Goal: Information Seeking & Learning: Learn about a topic

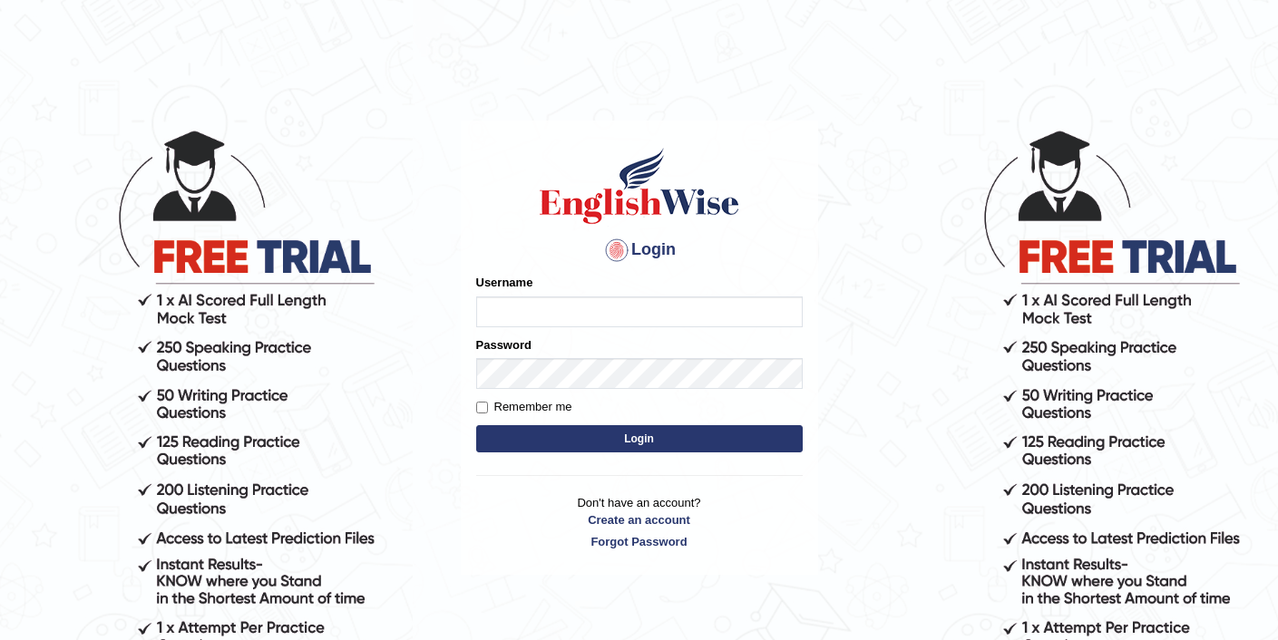
type input "elhamdavoodi"
click at [625, 434] on button "Login" at bounding box center [639, 438] width 327 height 27
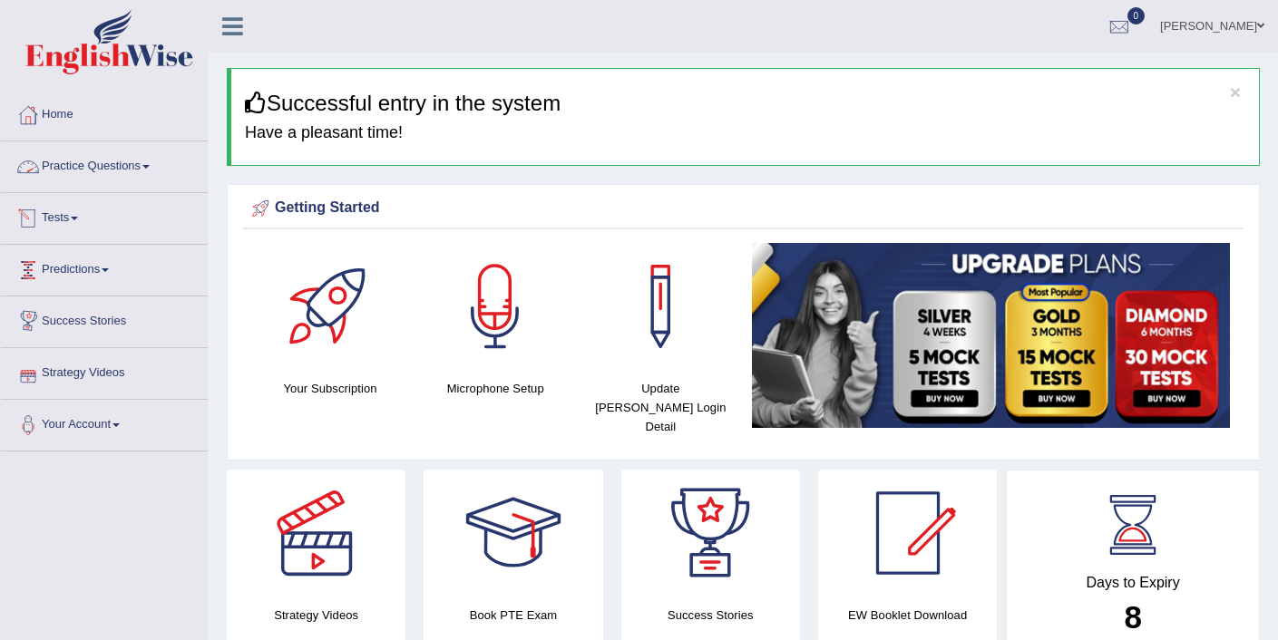
click at [102, 174] on link "Practice Questions" at bounding box center [104, 163] width 207 height 45
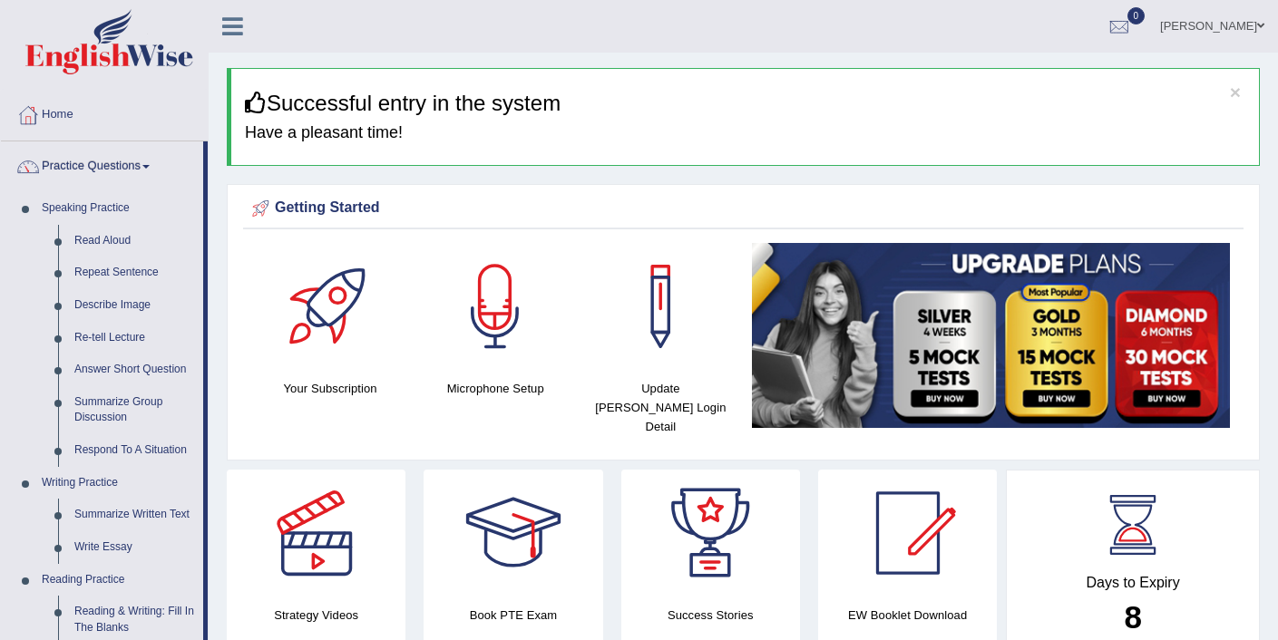
click at [102, 174] on link "Practice Questions" at bounding box center [102, 163] width 202 height 45
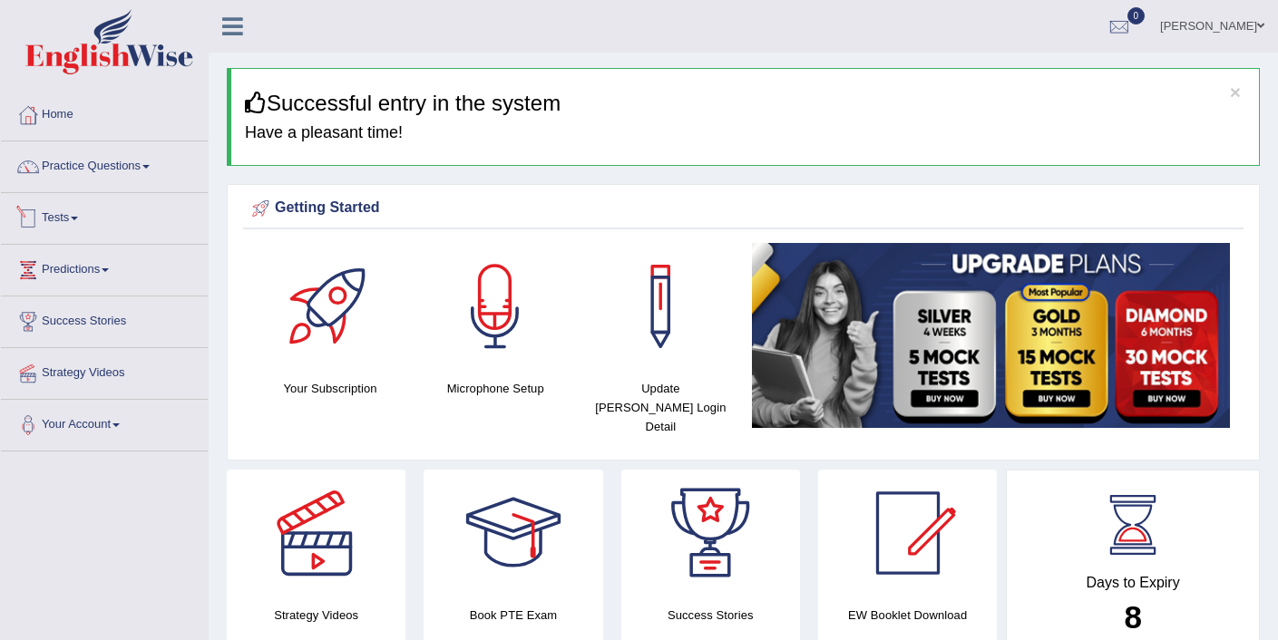
click at [84, 223] on link "Tests" at bounding box center [104, 215] width 207 height 45
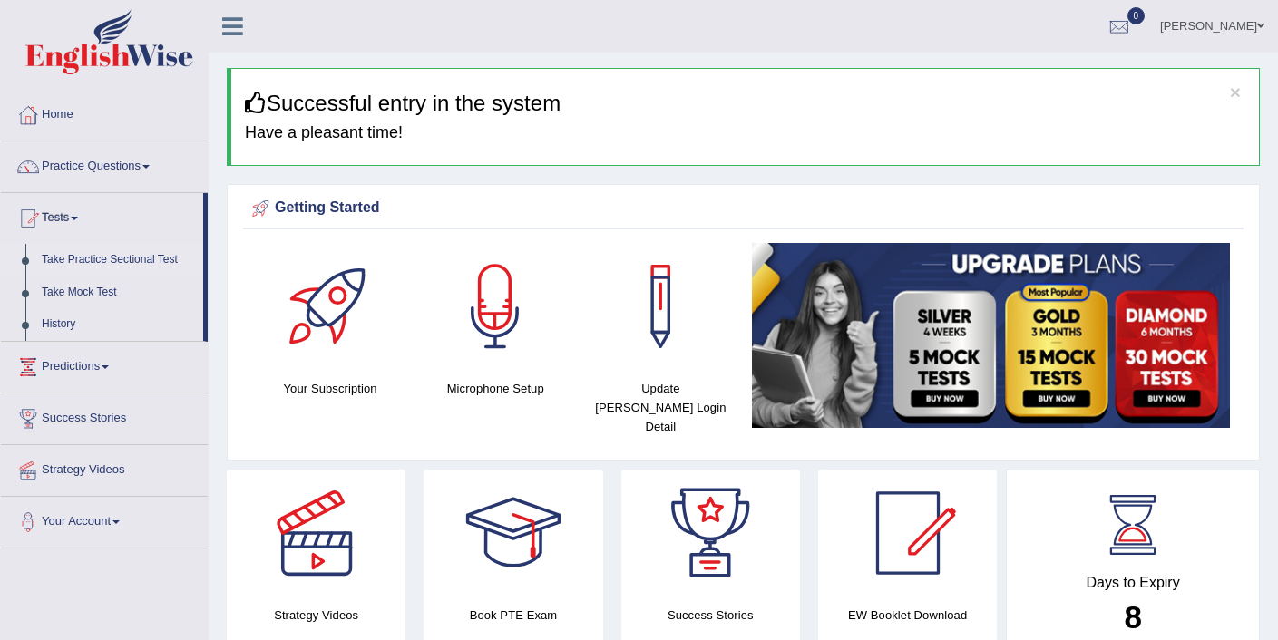
click at [89, 263] on link "Take Practice Sectional Test" at bounding box center [119, 260] width 170 height 33
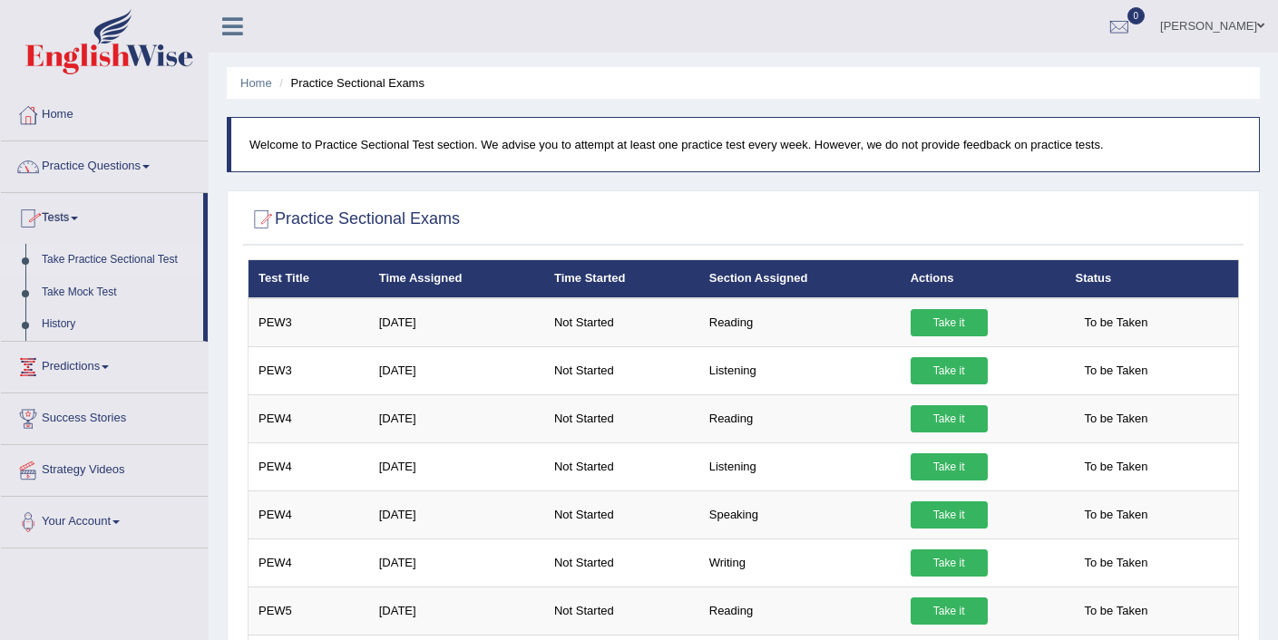
click at [58, 110] on link "Home" at bounding box center [104, 112] width 207 height 45
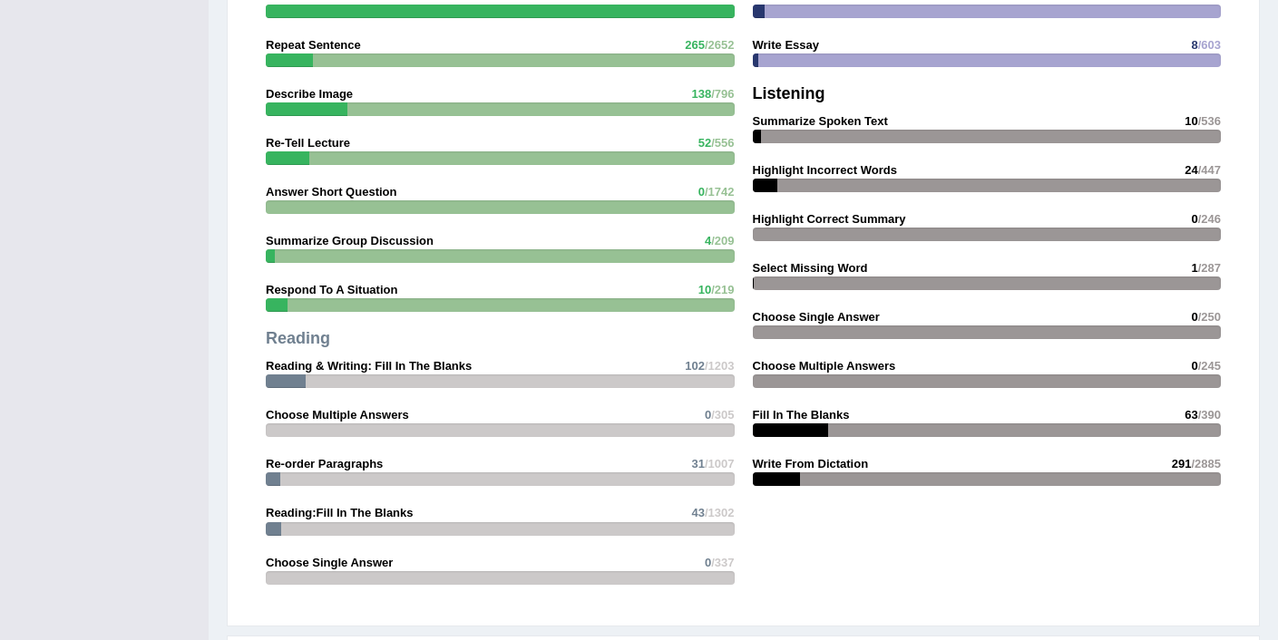
scroll to position [2358, 0]
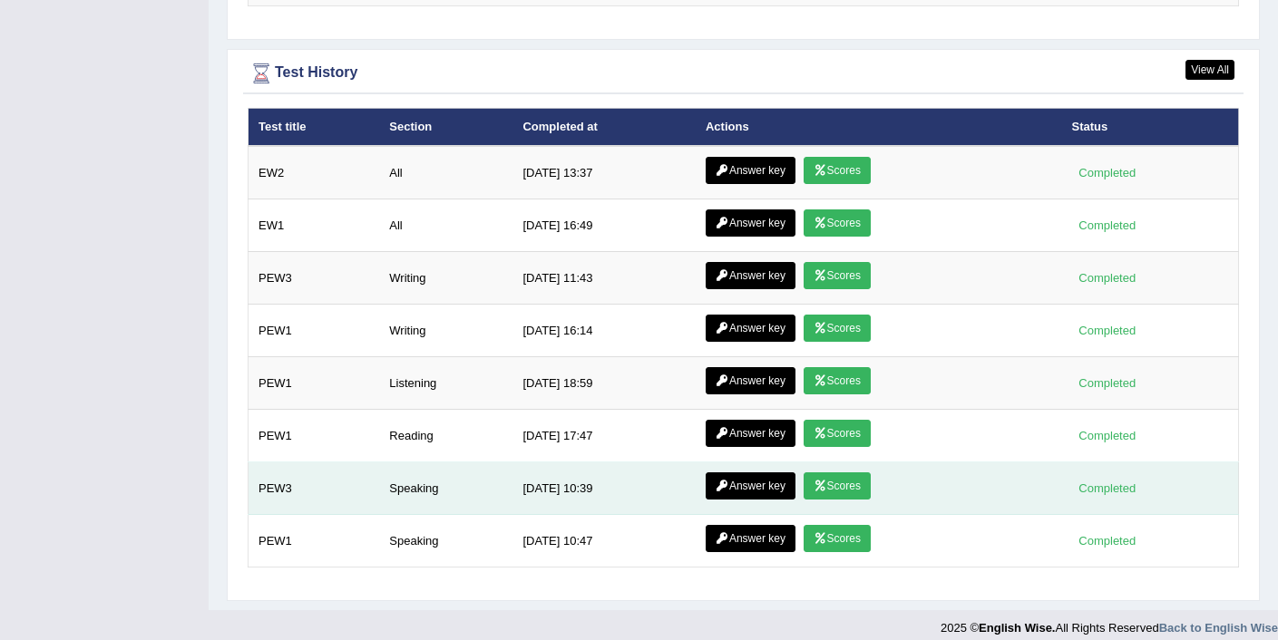
click at [765, 473] on link "Answer key" at bounding box center [751, 486] width 90 height 27
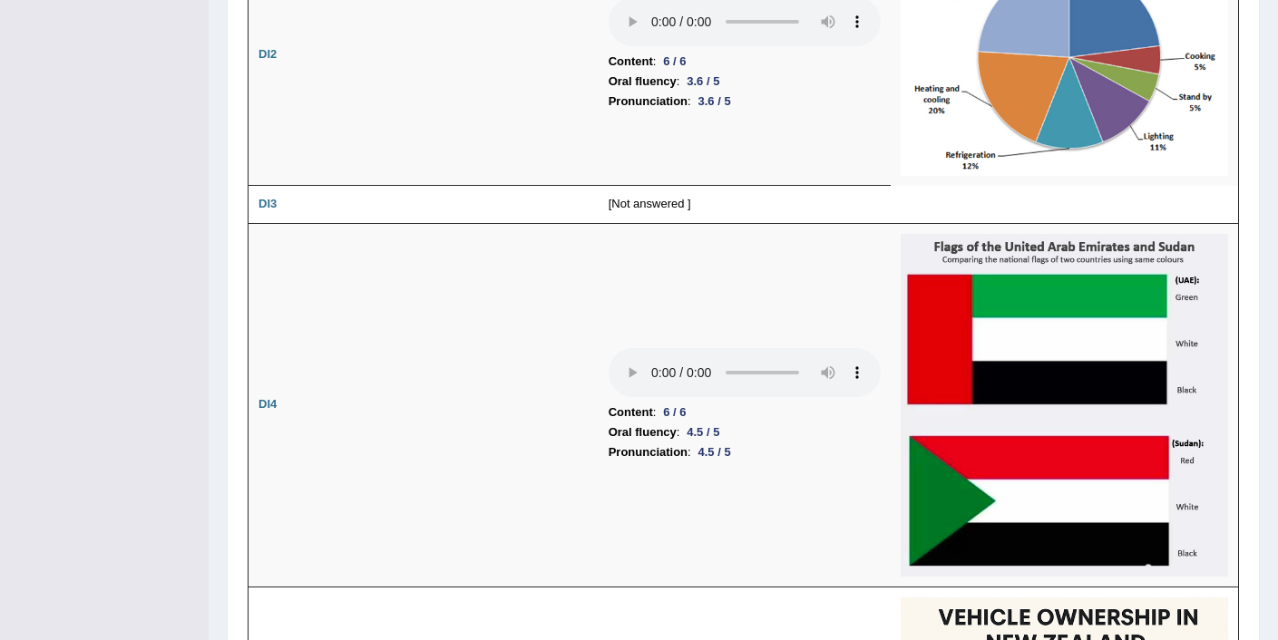
scroll to position [2933, 0]
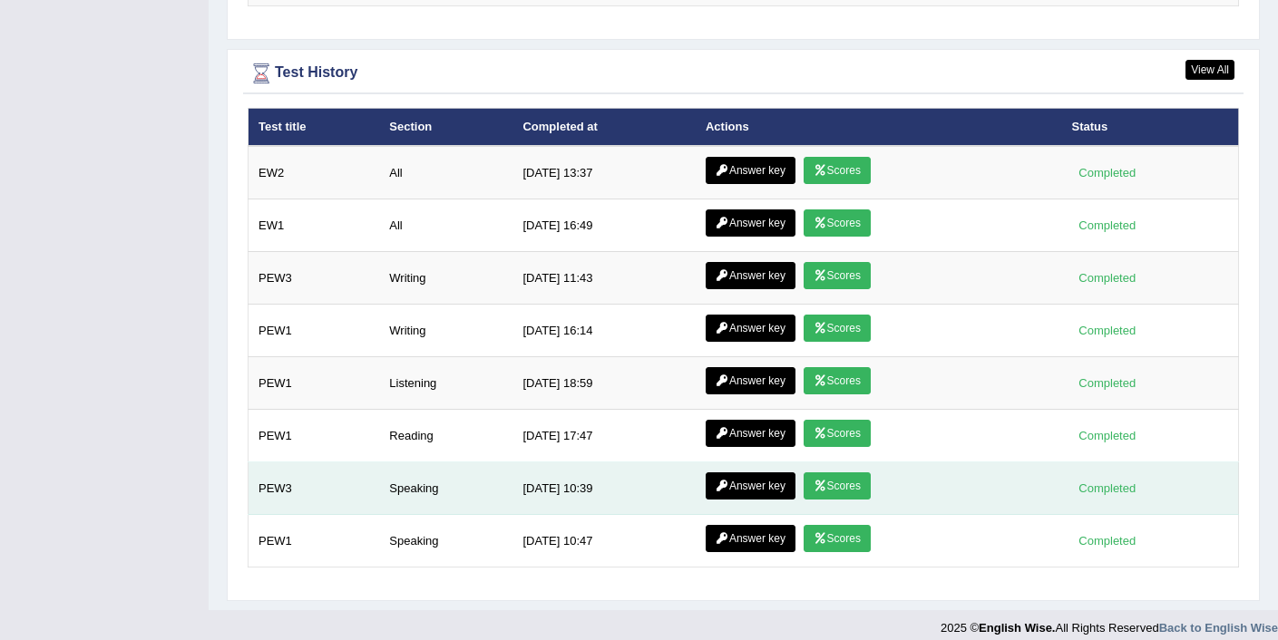
click at [837, 473] on link "Scores" at bounding box center [837, 486] width 67 height 27
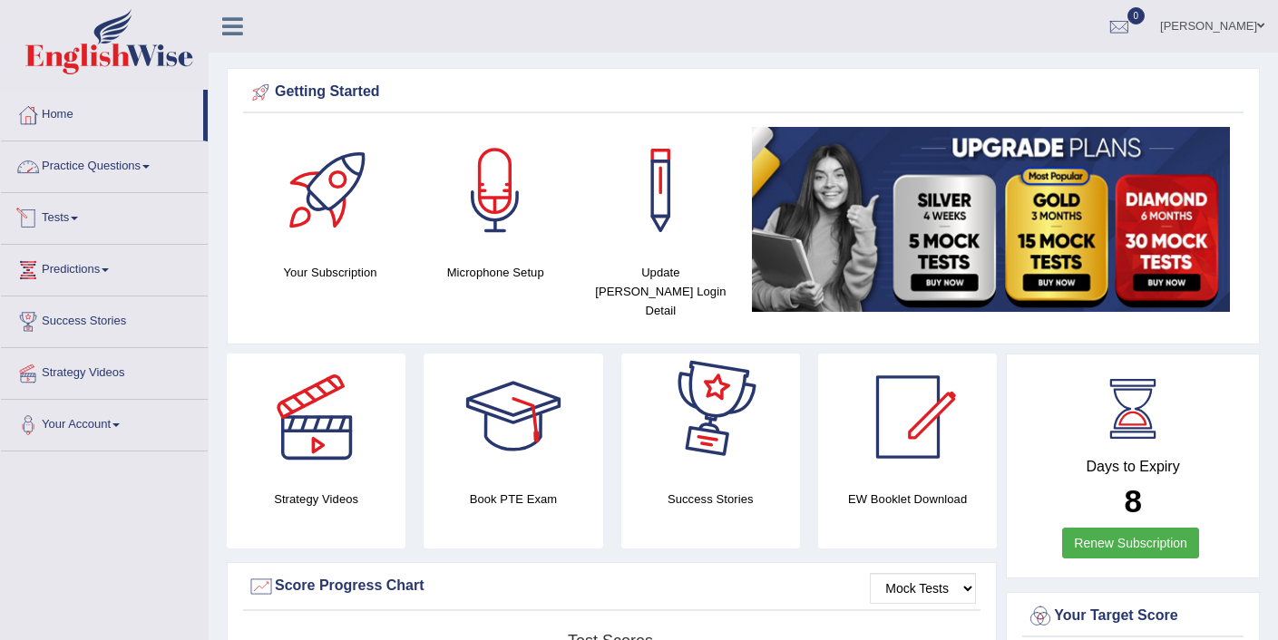
click at [142, 171] on link "Practice Questions" at bounding box center [104, 163] width 207 height 45
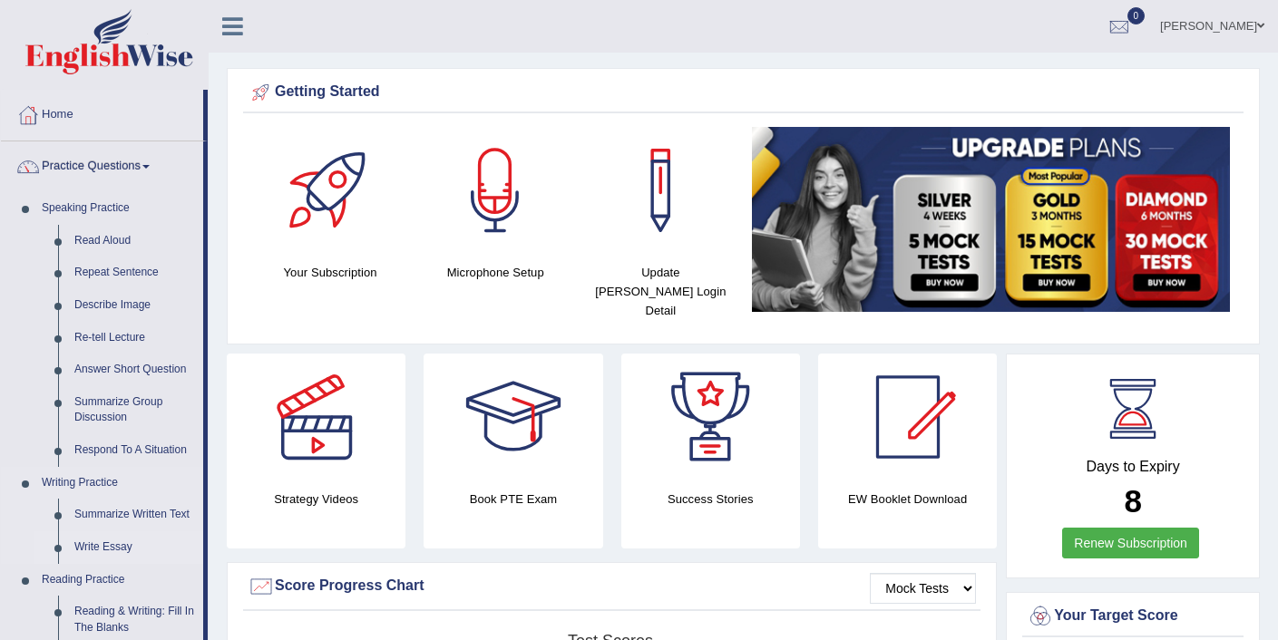
click at [109, 549] on link "Write Essay" at bounding box center [134, 548] width 137 height 33
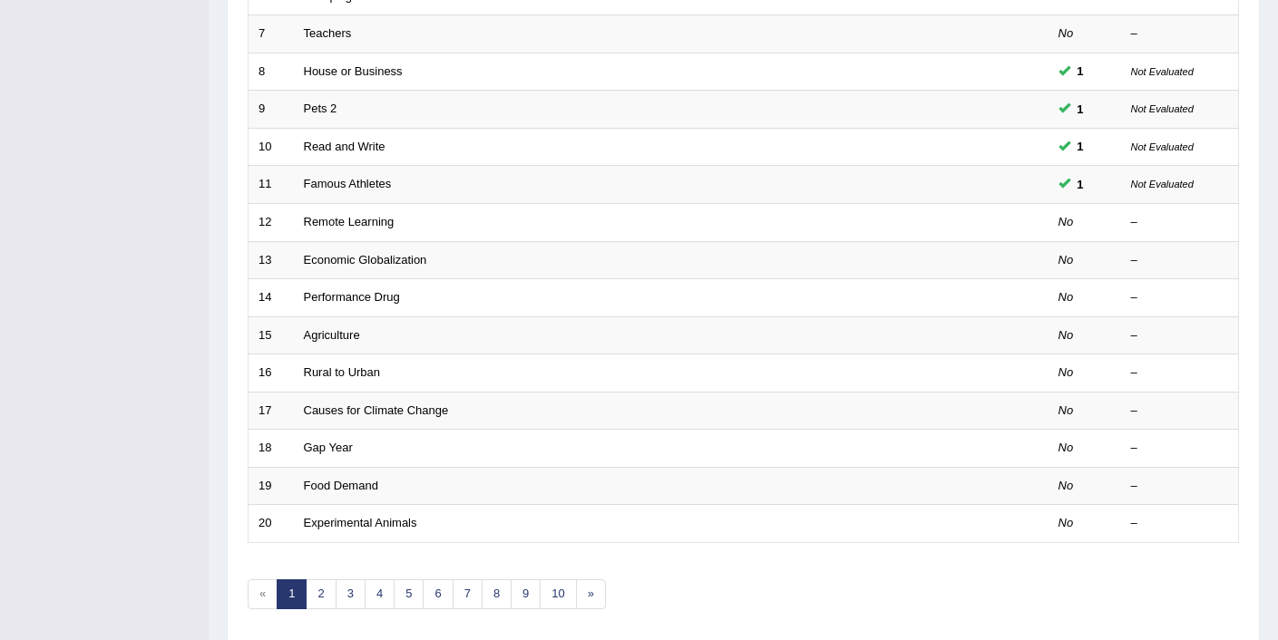
scroll to position [561, 0]
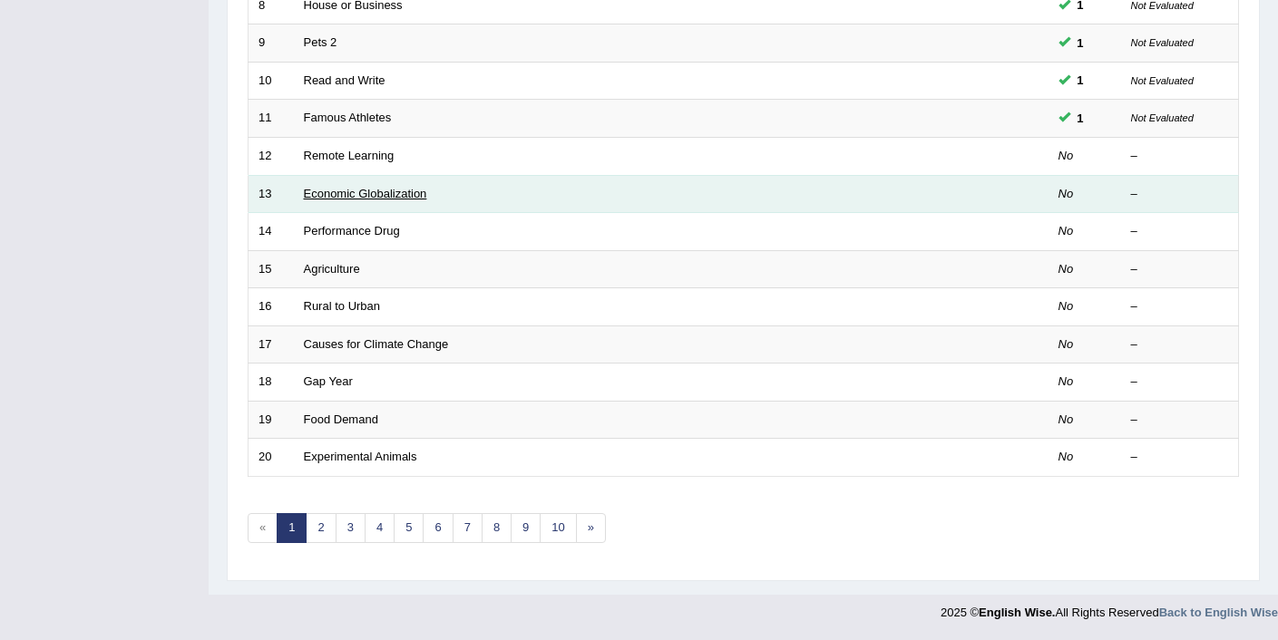
click at [321, 195] on link "Economic Globalization" at bounding box center [365, 194] width 123 height 14
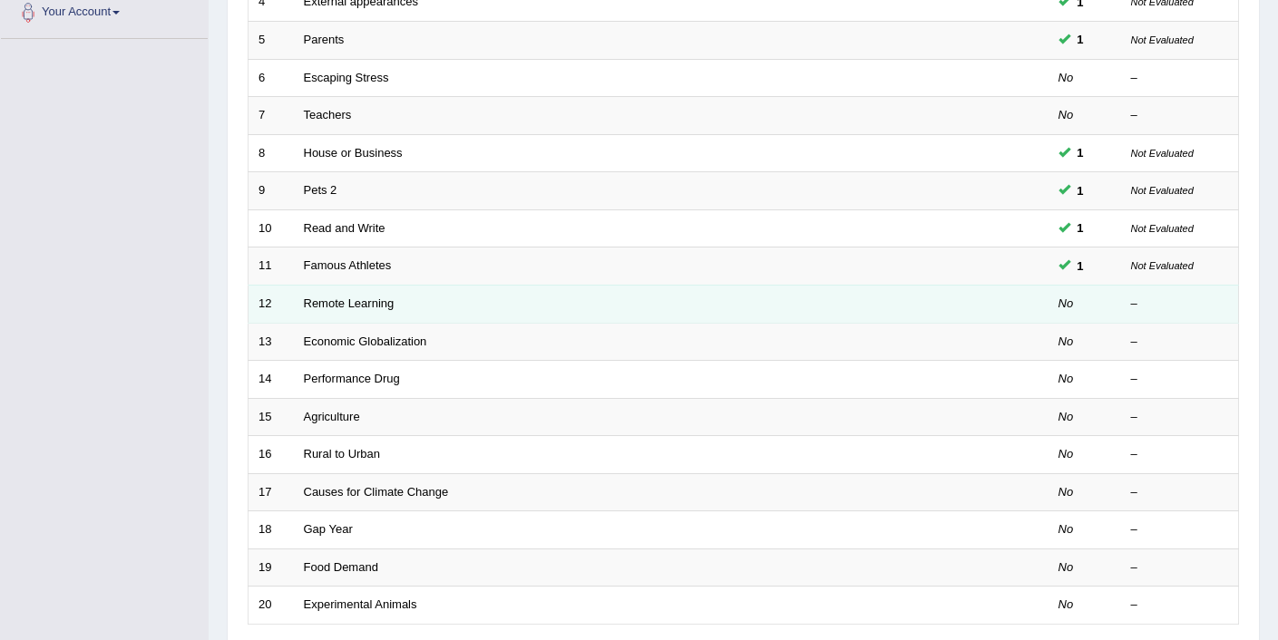
scroll to position [422, 0]
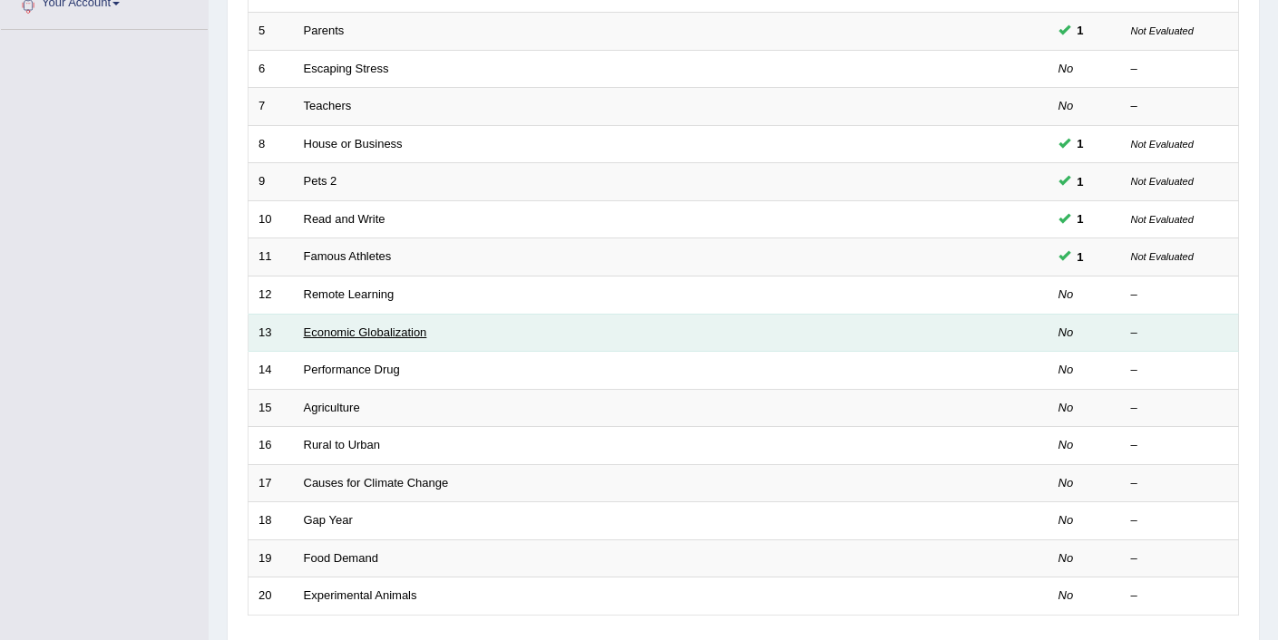
click at [361, 337] on link "Economic Globalization" at bounding box center [365, 333] width 123 height 14
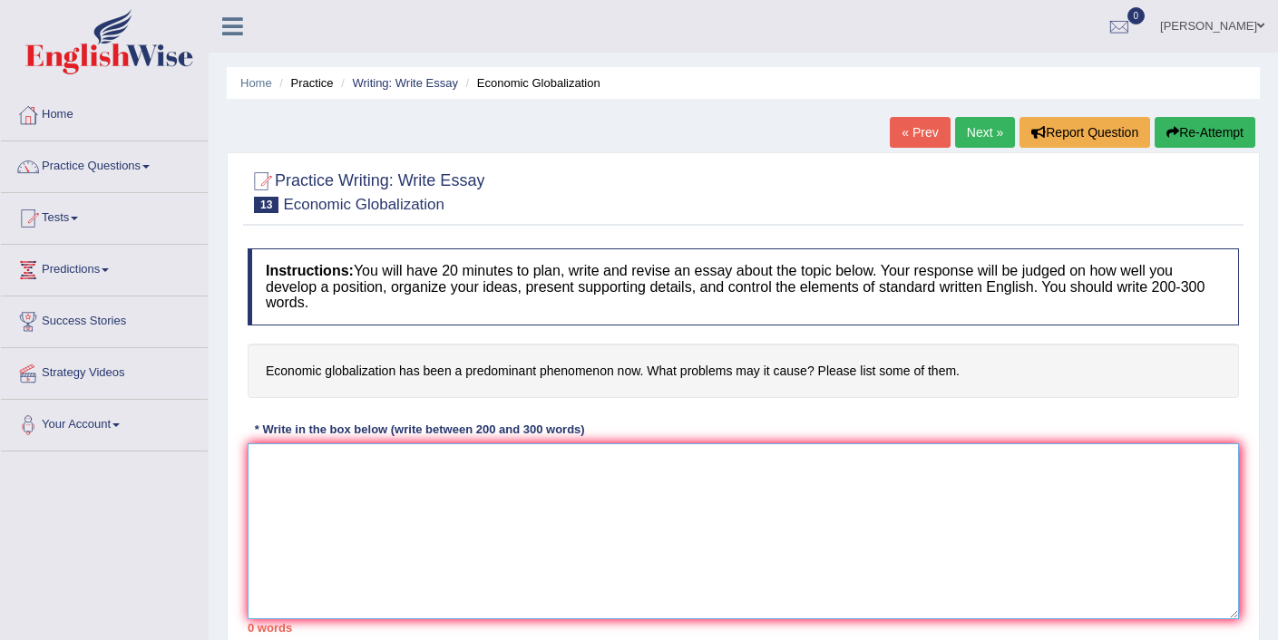
click at [346, 480] on textarea at bounding box center [743, 532] width 991 height 176
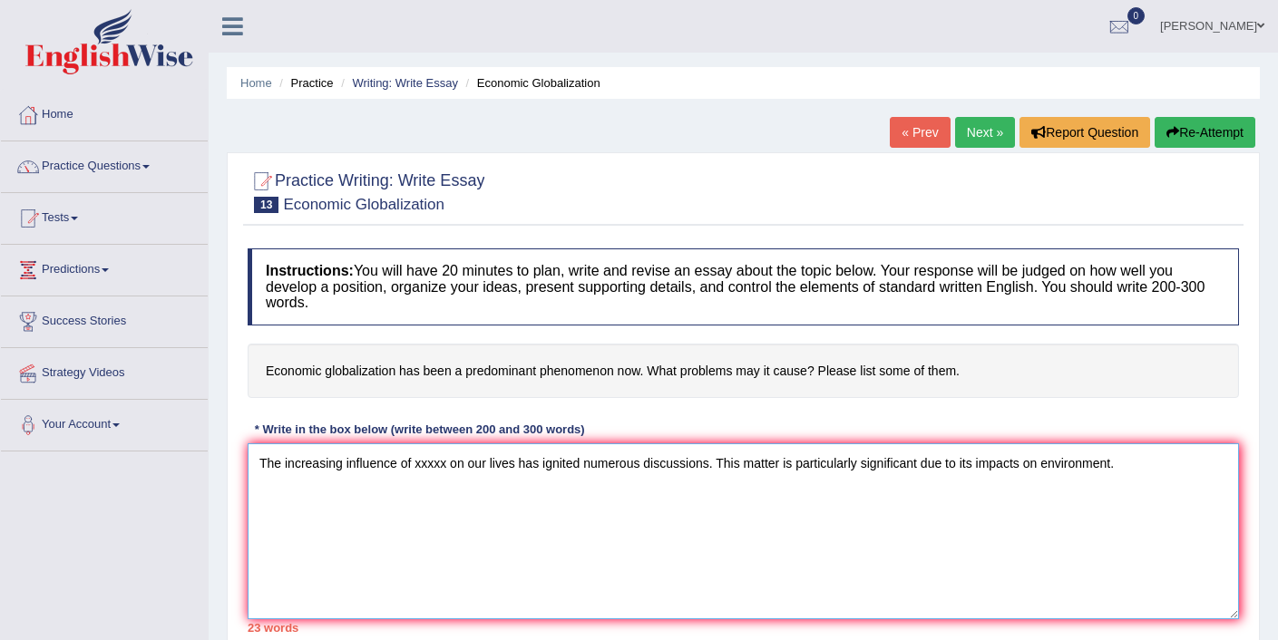
click at [1041, 463] on textarea "The increasing influence of xxxxx on our lives has ignited numerous discussions…" at bounding box center [743, 532] width 991 height 176
click at [1163, 468] on textarea "The increasing influence of xxxxx on our lives has ignited numerous discussions…" at bounding box center [743, 532] width 991 height 176
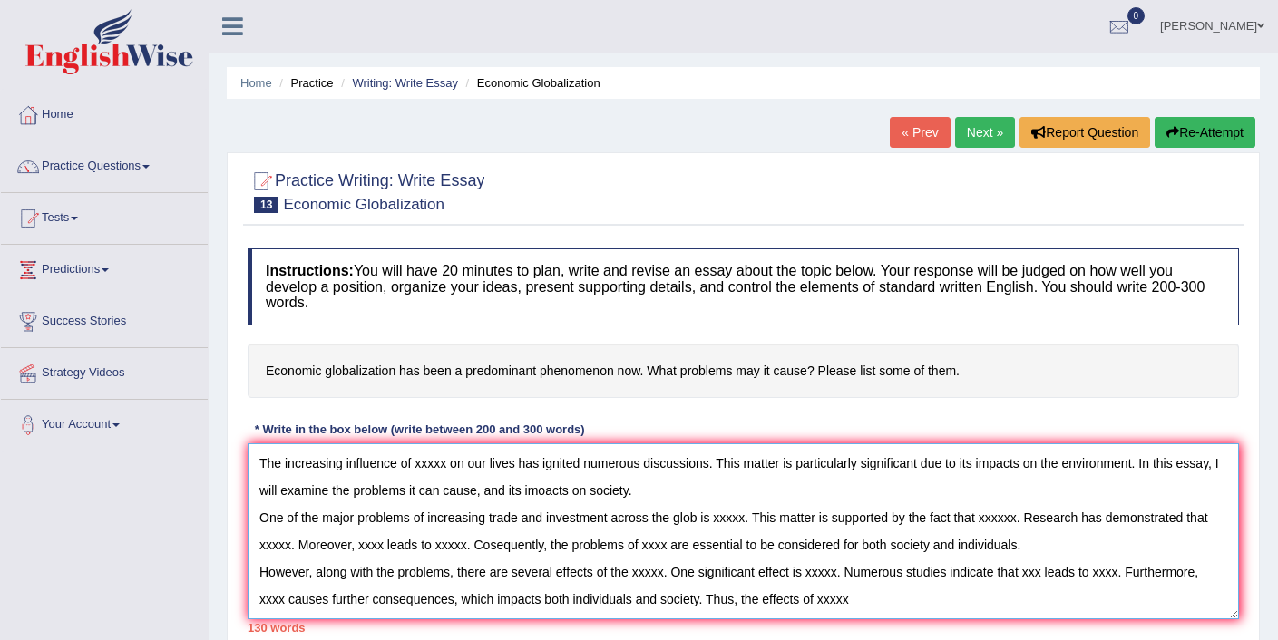
click at [747, 606] on textarea "The increasing influence of xxxxx on our lives has ignited numerous discussions…" at bounding box center [743, 532] width 991 height 176
click at [921, 605] on textarea "The increasing influence of xxxxx on our lives has ignited numerous discussions…" at bounding box center [743, 532] width 991 height 176
click at [1054, 601] on textarea "The increasing influence of xxxxx on our lives has ignited numerous discussions…" at bounding box center [743, 532] width 991 height 176
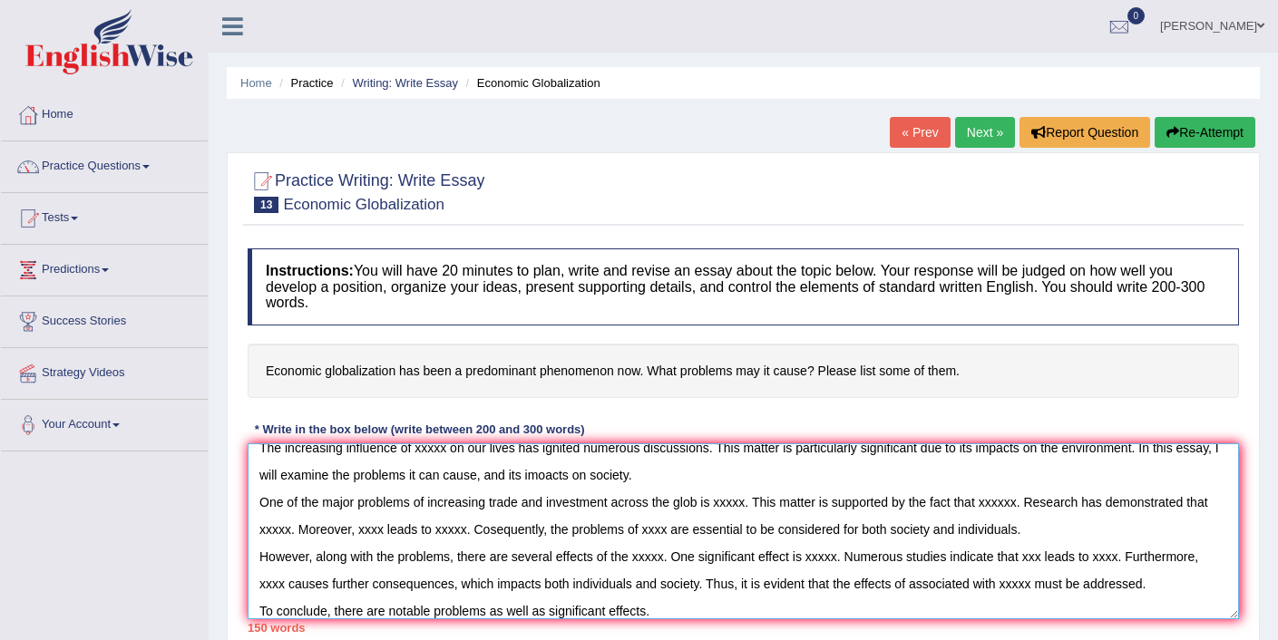
scroll to position [19, 0]
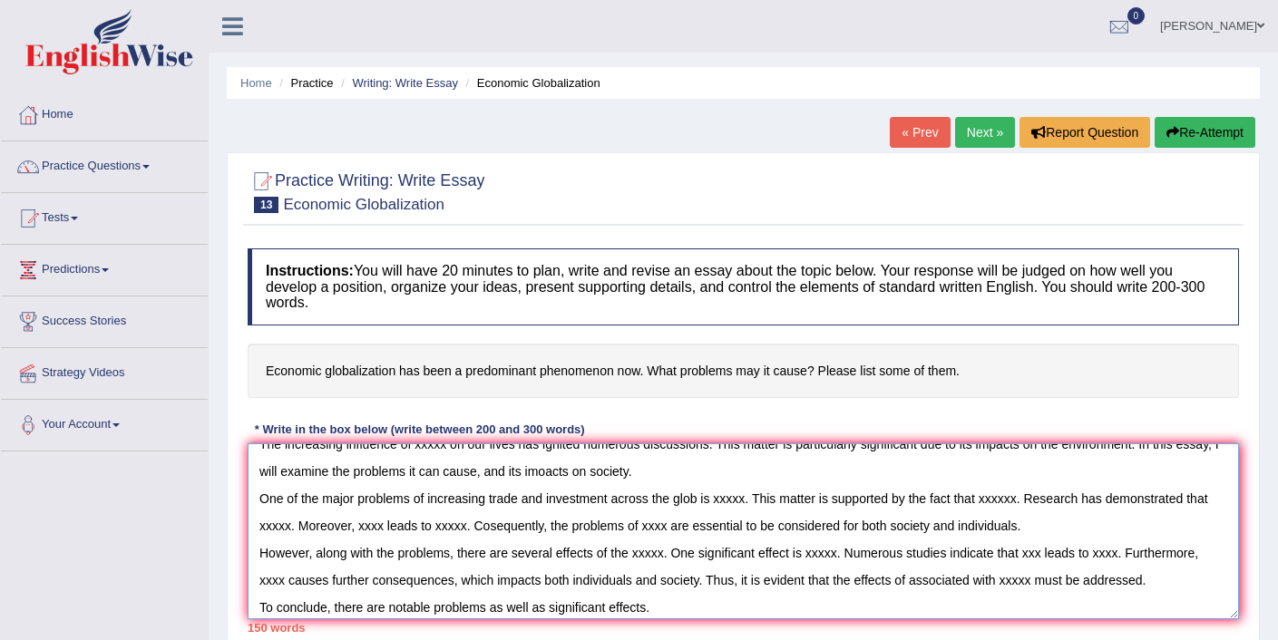
drag, startPoint x: 386, startPoint y: 610, endPoint x: 337, endPoint y: 610, distance: 49.0
click at [337, 610] on textarea "The increasing influence of xxxxx on our lives has ignited numerous discussions…" at bounding box center [743, 532] width 991 height 176
click at [686, 607] on textarea "The increasing influence of xxxxx on our lives has ignited numerous discussions…" at bounding box center [743, 532] width 991 height 176
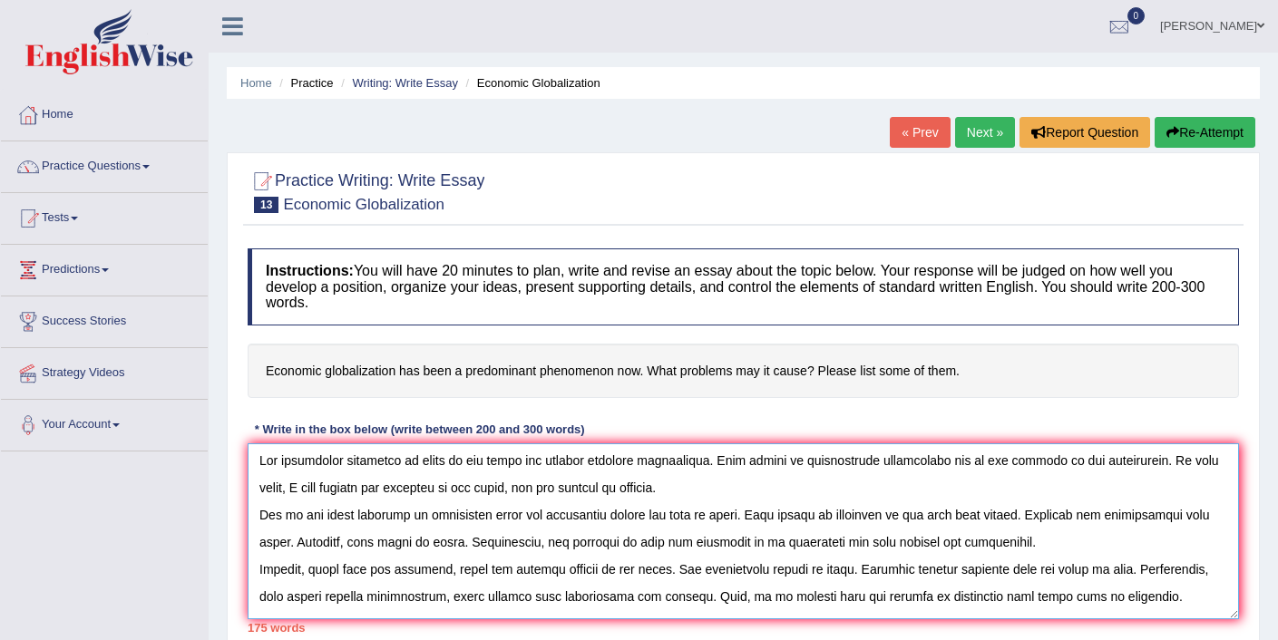
scroll to position [0, 0]
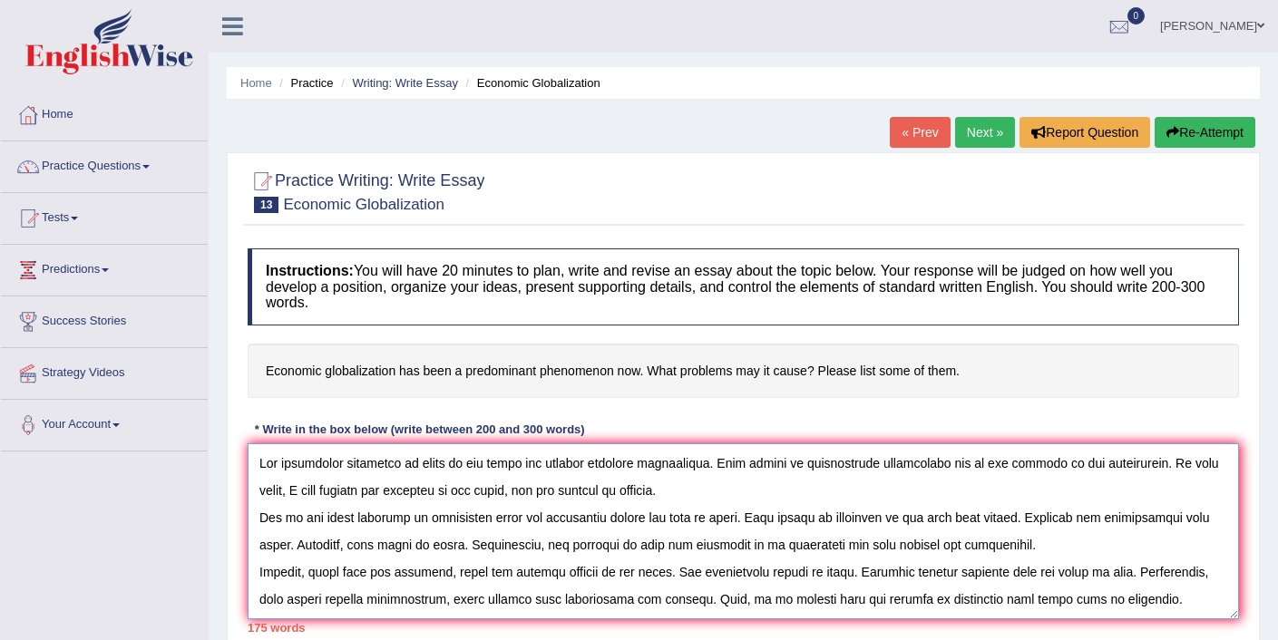
drag, startPoint x: 451, startPoint y: 464, endPoint x: 416, endPoint y: 466, distance: 34.5
click at [416, 466] on textarea at bounding box center [743, 532] width 991 height 176
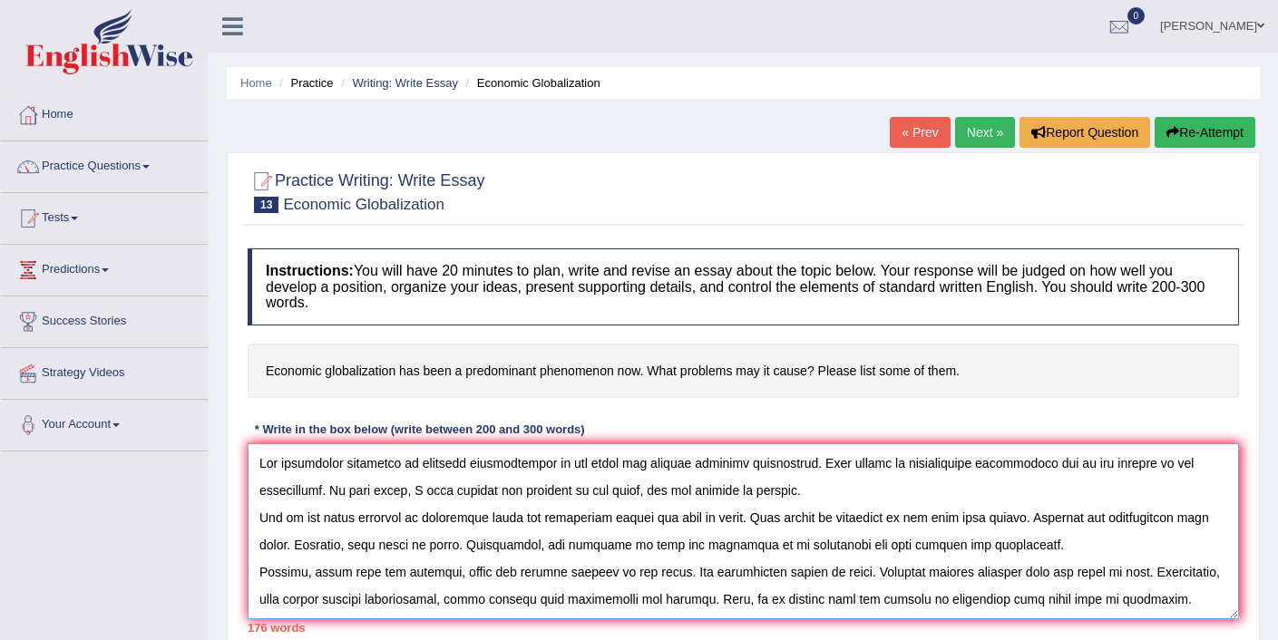
drag, startPoint x: 639, startPoint y: 489, endPoint x: 571, endPoint y: 495, distance: 68.3
click at [571, 495] on textarea at bounding box center [743, 532] width 991 height 176
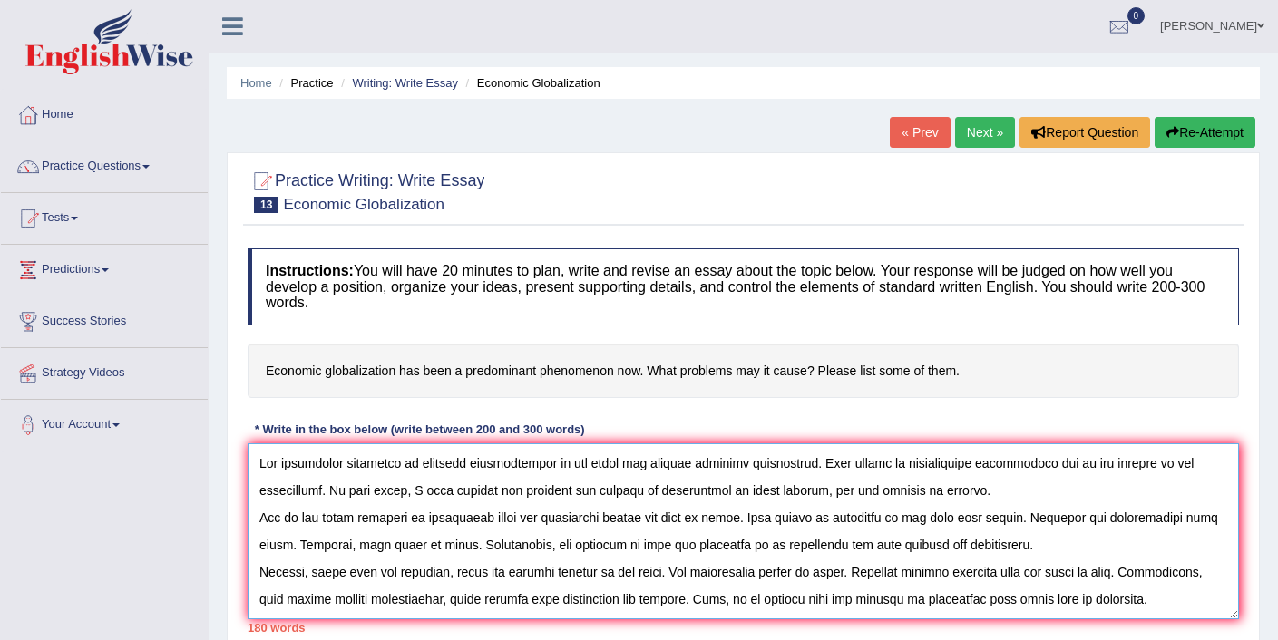
drag, startPoint x: 861, startPoint y: 489, endPoint x: 850, endPoint y: 489, distance: 10.9
click at [850, 489] on textarea at bounding box center [743, 532] width 991 height 176
drag, startPoint x: 751, startPoint y: 516, endPoint x: 718, endPoint y: 519, distance: 32.8
click at [718, 519] on textarea at bounding box center [743, 532] width 991 height 176
drag, startPoint x: 1107, startPoint y: 518, endPoint x: 1070, endPoint y: 523, distance: 36.7
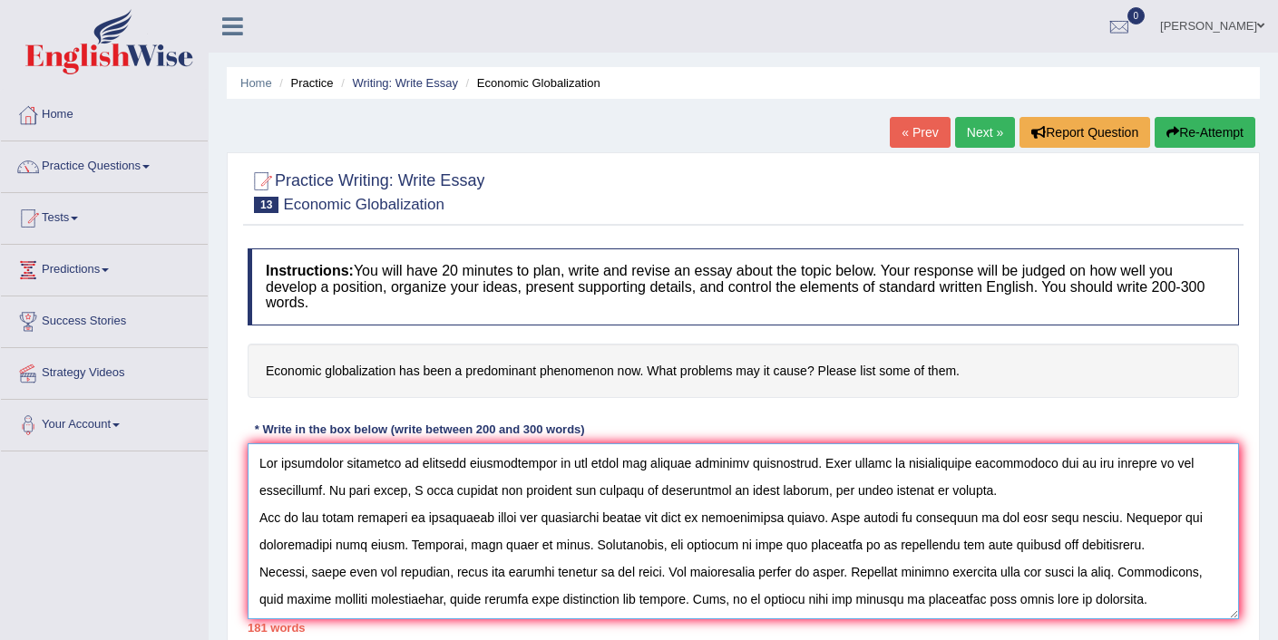
click at [1070, 523] on textarea at bounding box center [743, 532] width 991 height 176
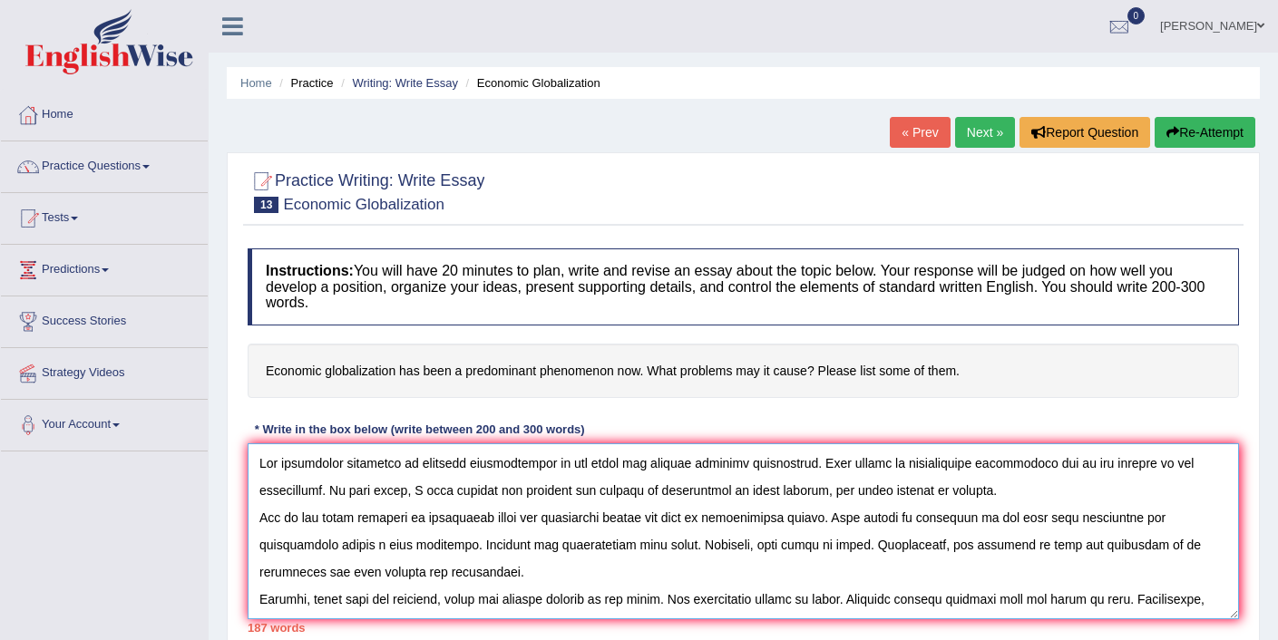
drag, startPoint x: 692, startPoint y: 547, endPoint x: 662, endPoint y: 549, distance: 30.0
click at [662, 549] on textarea at bounding box center [743, 532] width 991 height 176
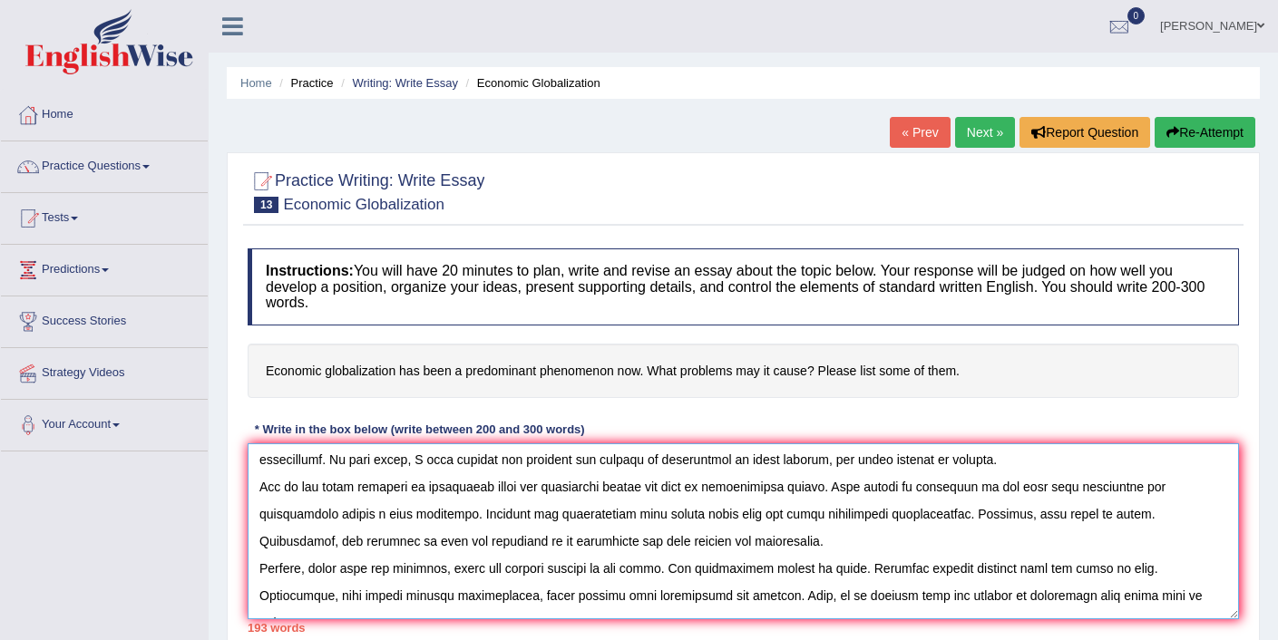
scroll to position [34, 0]
drag, startPoint x: 1059, startPoint y: 512, endPoint x: 1035, endPoint y: 518, distance: 25.1
click at [1035, 518] on textarea at bounding box center [743, 532] width 991 height 176
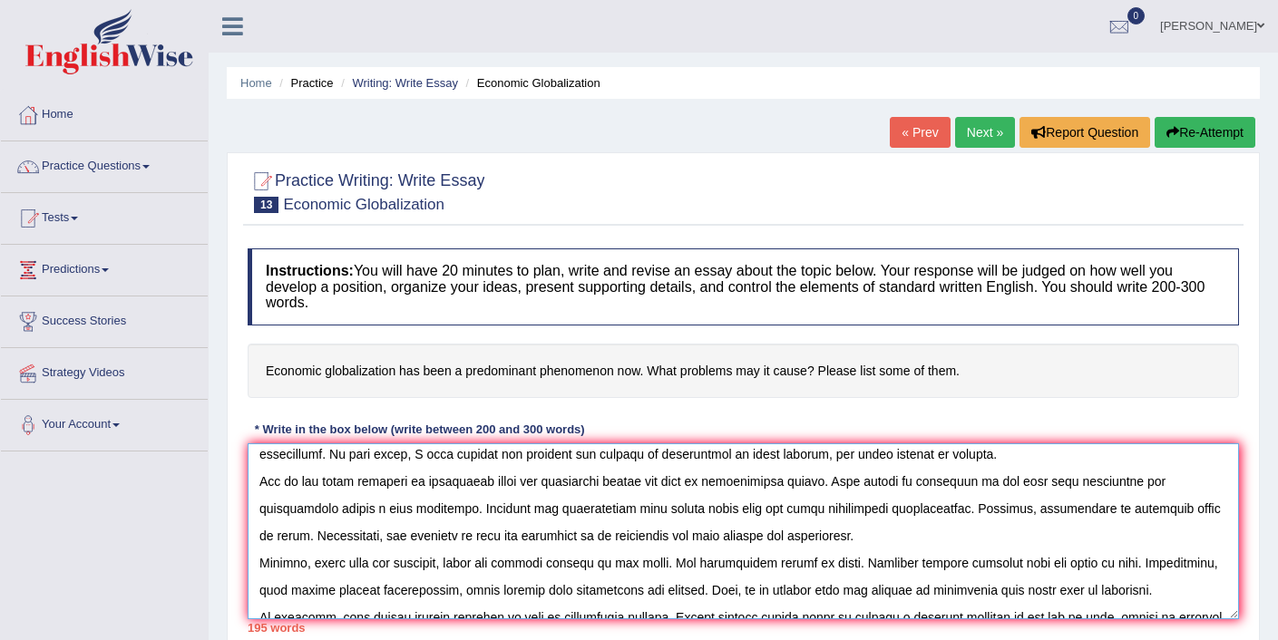
scroll to position [37, 0]
drag, startPoint x: 307, startPoint y: 538, endPoint x: 275, endPoint y: 538, distance: 31.7
click at [275, 538] on textarea at bounding box center [743, 532] width 991 height 176
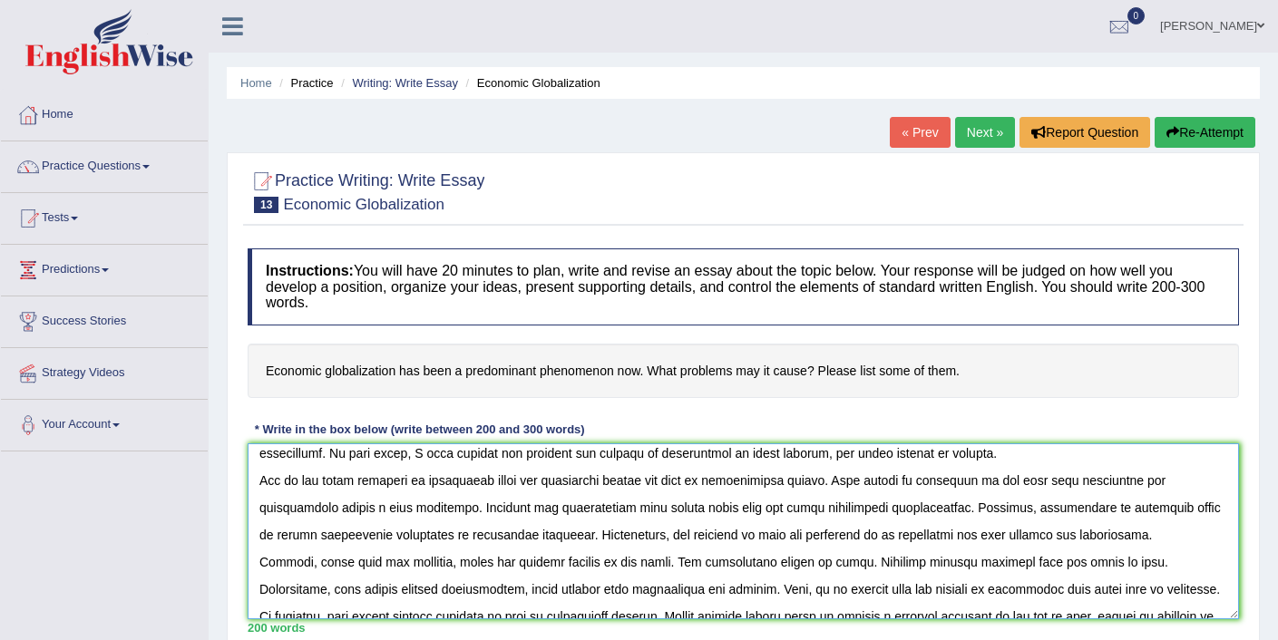
drag, startPoint x: 772, startPoint y: 533, endPoint x: 750, endPoint y: 536, distance: 21.9
click at [750, 536] on textarea at bounding box center [743, 532] width 991 height 176
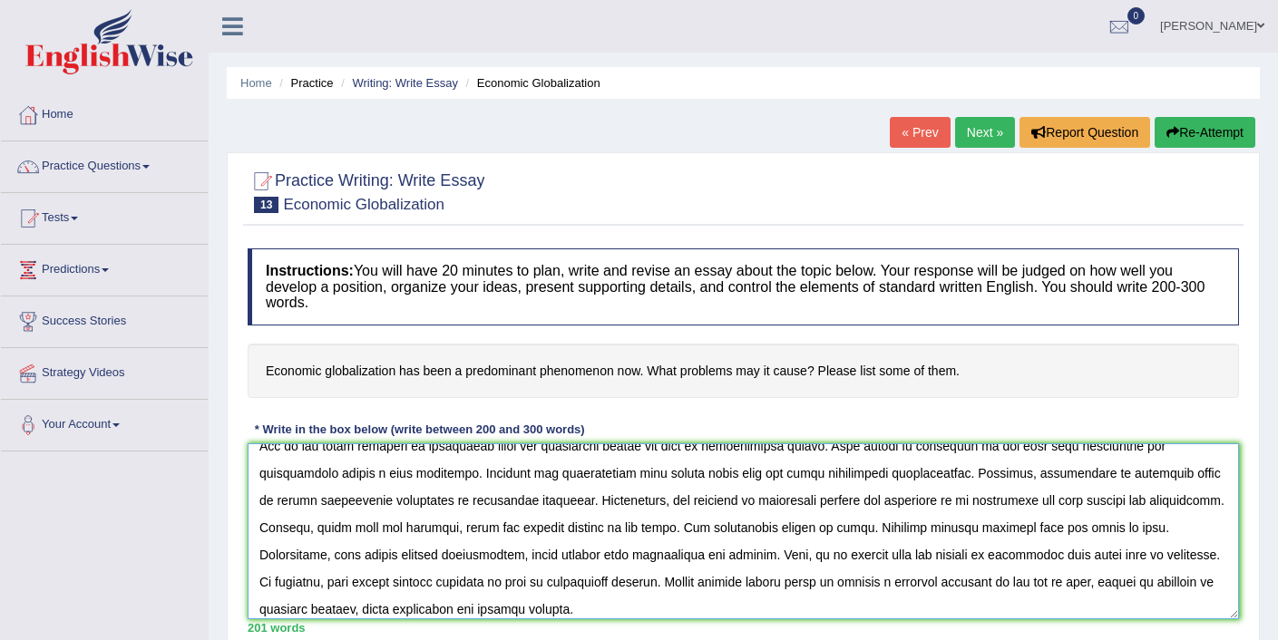
scroll to position [73, 0]
drag, startPoint x: 666, startPoint y: 551, endPoint x: 635, endPoint y: 553, distance: 31.0
click at [635, 553] on textarea at bounding box center [743, 532] width 991 height 176
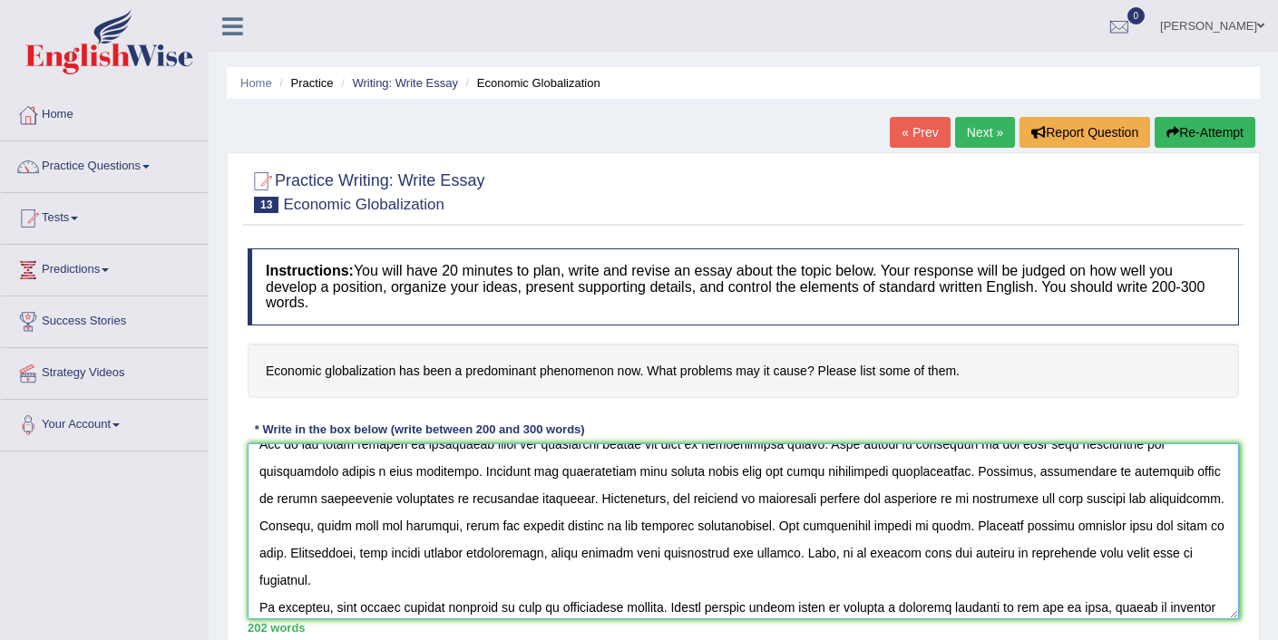
drag, startPoint x: 941, startPoint y: 553, endPoint x: 910, endPoint y: 557, distance: 31.1
click at [910, 557] on textarea at bounding box center [743, 532] width 991 height 176
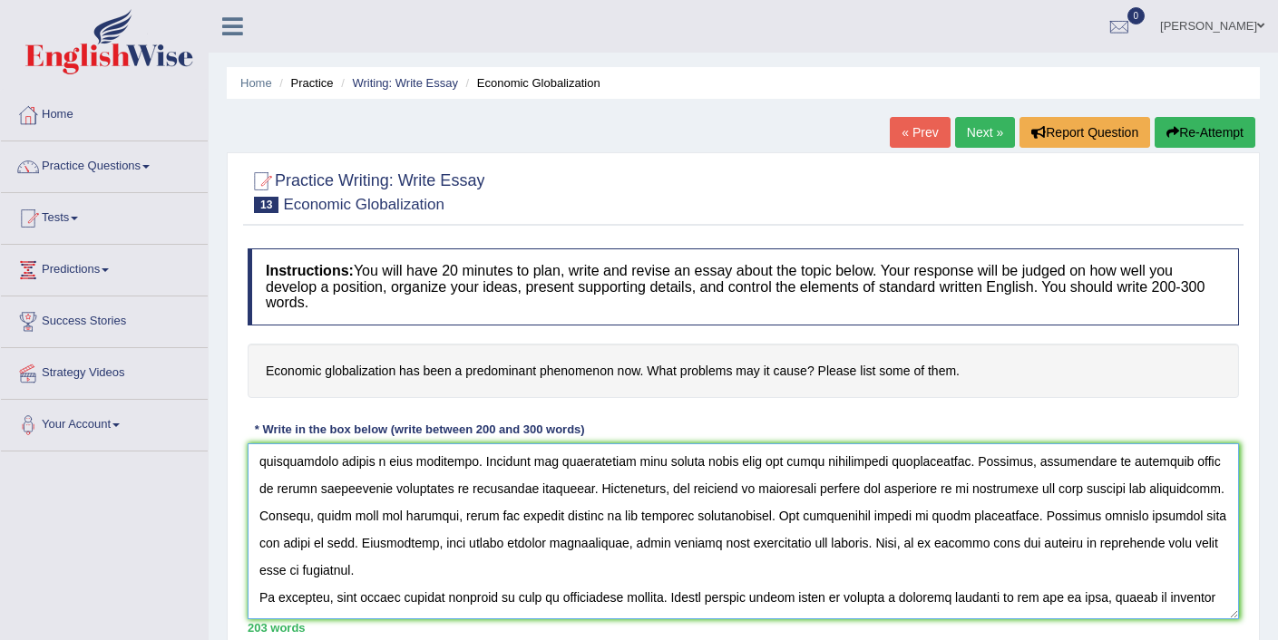
scroll to position [84, 0]
drag, startPoint x: 1212, startPoint y: 546, endPoint x: 1194, endPoint y: 548, distance: 18.2
click at [1194, 548] on textarea at bounding box center [743, 532] width 991 height 176
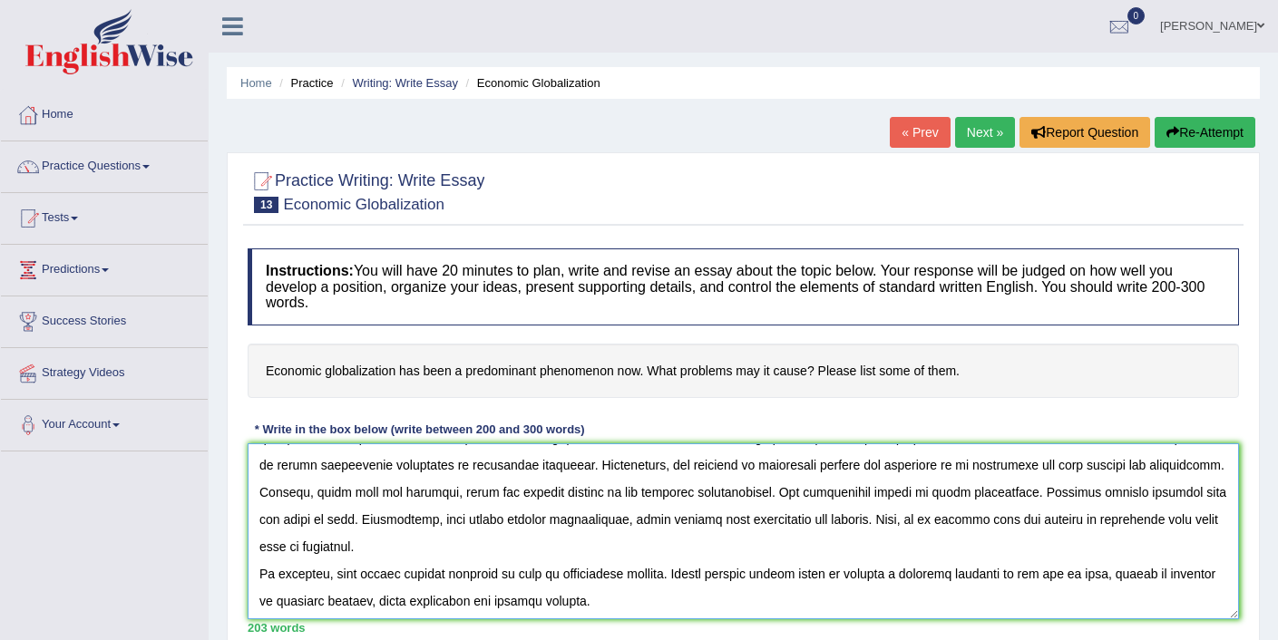
scroll to position [108, 0]
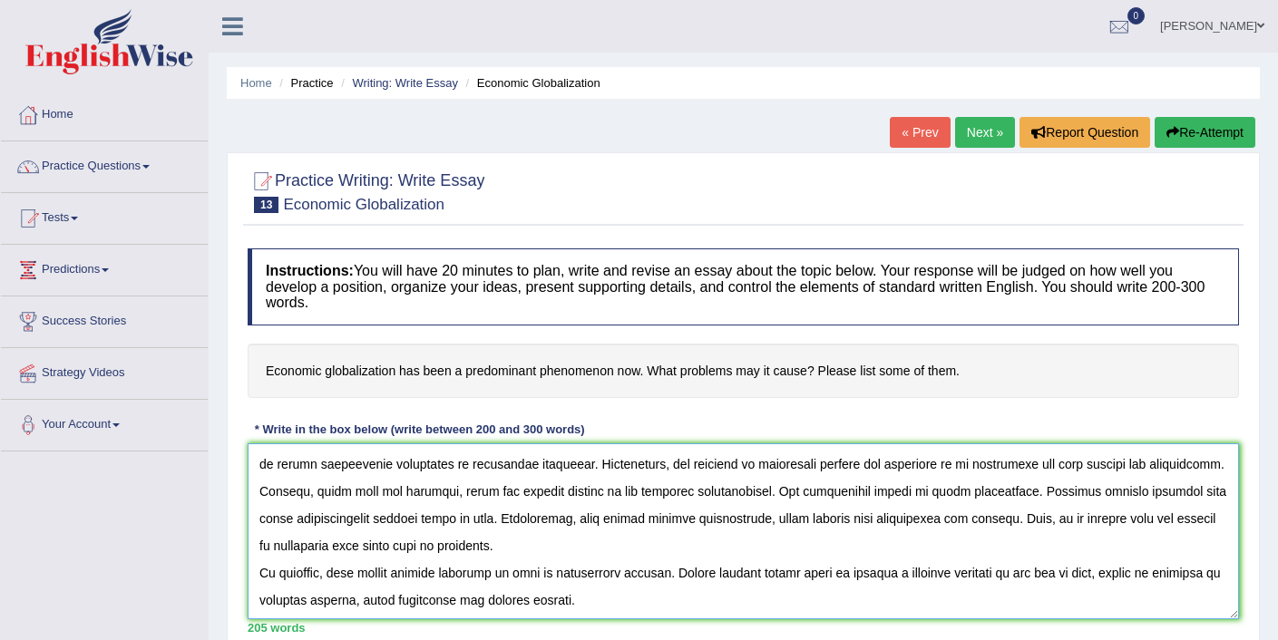
drag, startPoint x: 514, startPoint y: 548, endPoint x: 489, endPoint y: 546, distance: 25.5
click at [489, 546] on textarea at bounding box center [743, 532] width 991 height 176
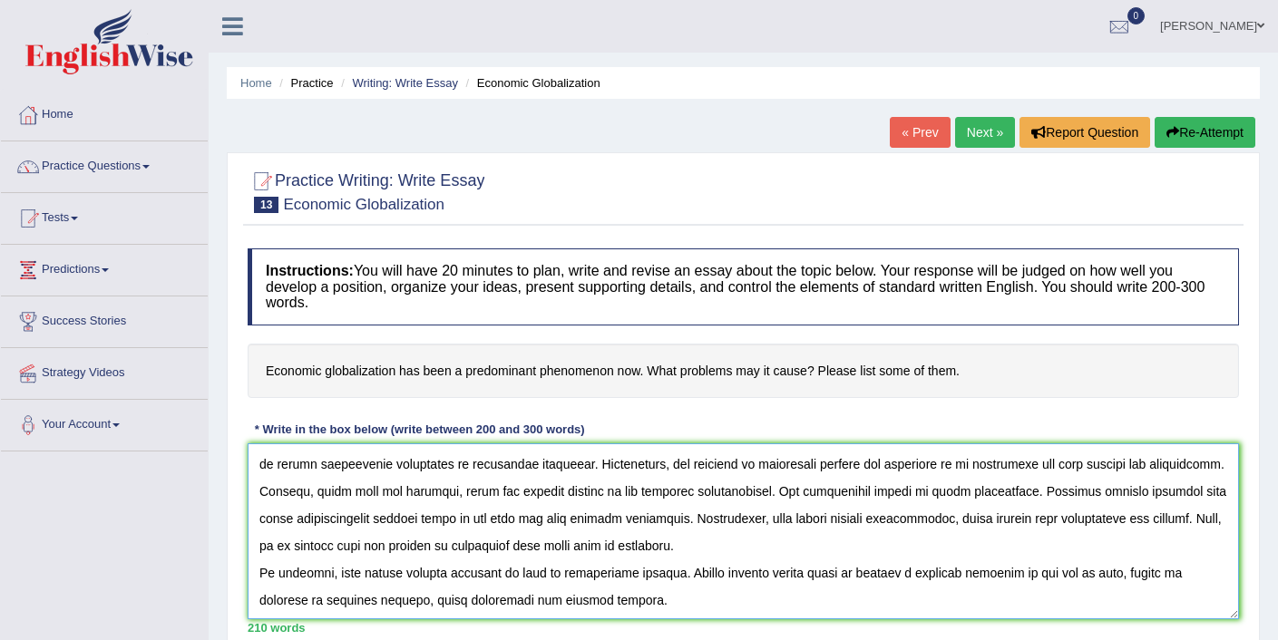
drag, startPoint x: 816, startPoint y: 545, endPoint x: 792, endPoint y: 545, distance: 24.5
click at [792, 545] on textarea at bounding box center [743, 532] width 991 height 176
click at [1056, 544] on textarea at bounding box center [743, 532] width 991 height 176
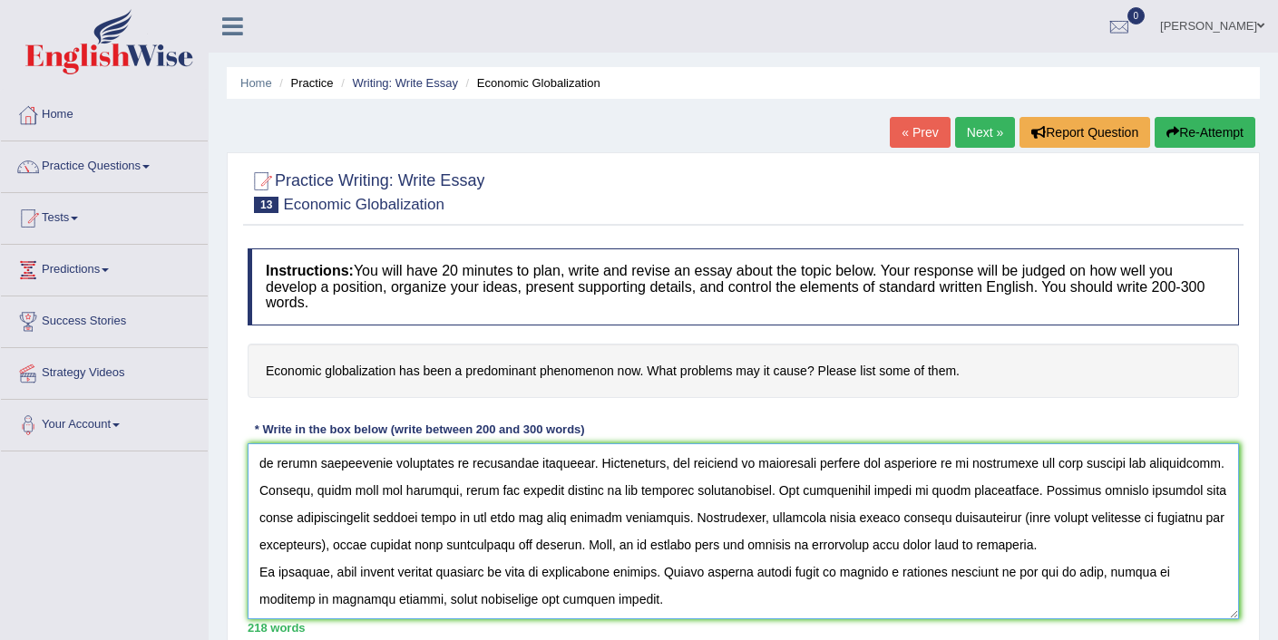
scroll to position [136, 0]
drag, startPoint x: 980, startPoint y: 546, endPoint x: 950, endPoint y: 550, distance: 30.2
click at [950, 550] on textarea at bounding box center [743, 532] width 991 height 176
drag, startPoint x: 356, startPoint y: 571, endPoint x: 337, endPoint y: 573, distance: 19.1
click at [337, 573] on textarea at bounding box center [743, 532] width 991 height 176
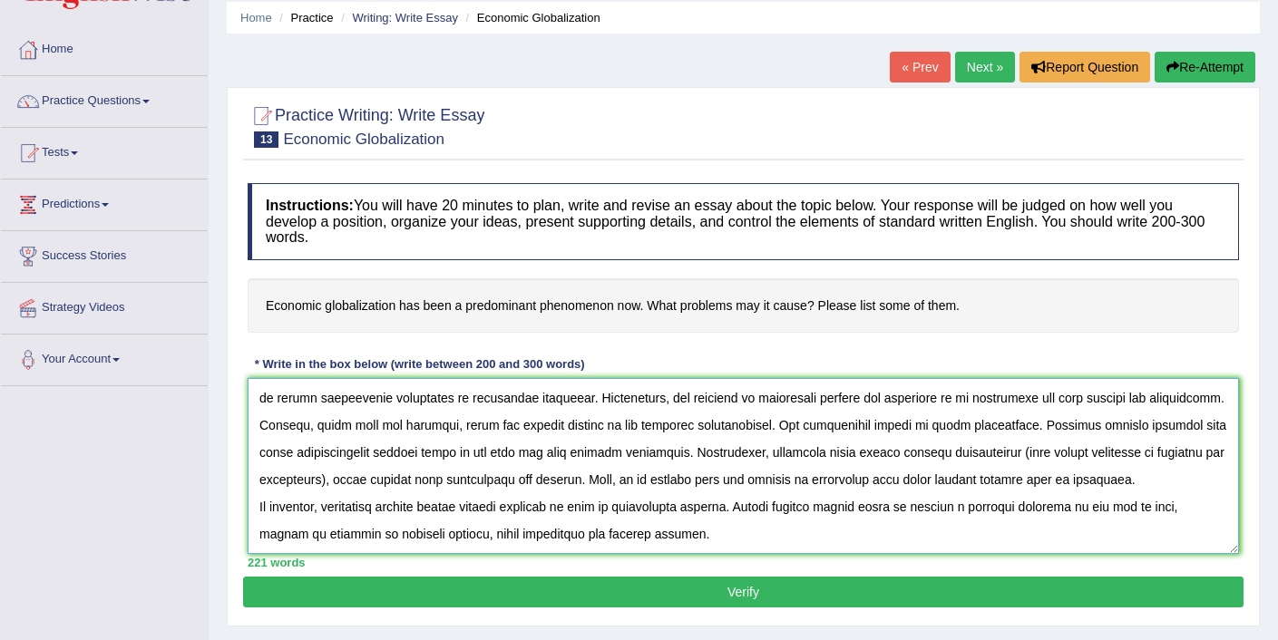
scroll to position [68, 0]
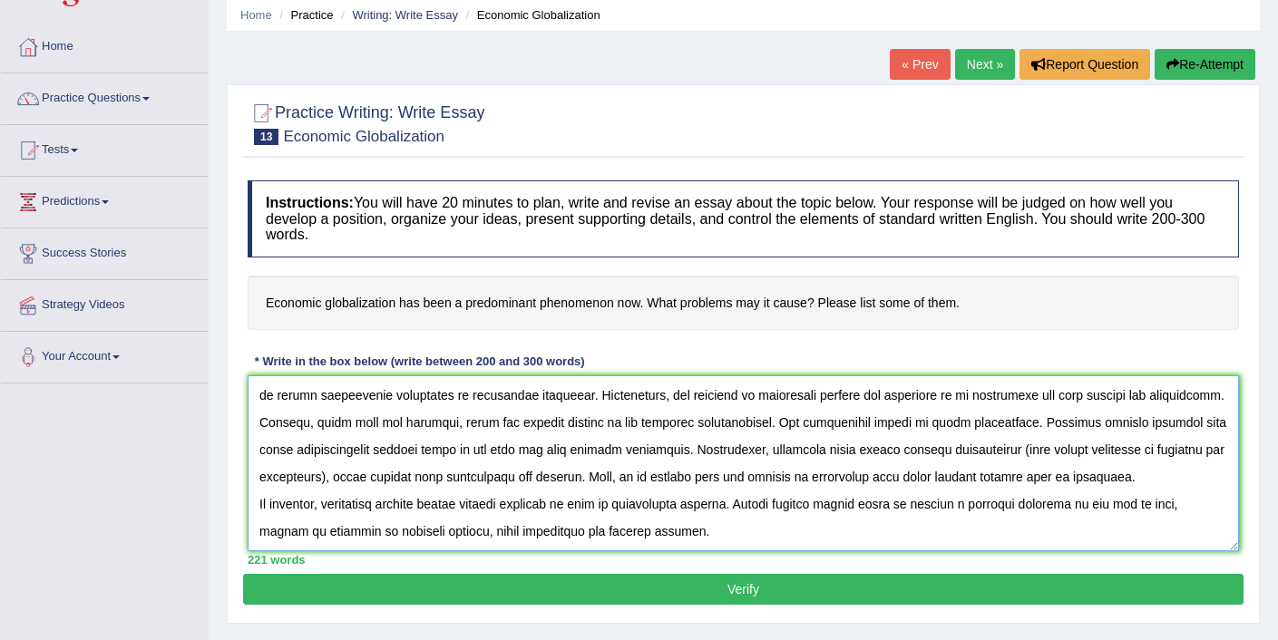
drag, startPoint x: 1194, startPoint y: 511, endPoint x: 1172, endPoint y: 511, distance: 21.8
click at [1172, 511] on textarea at bounding box center [743, 463] width 991 height 176
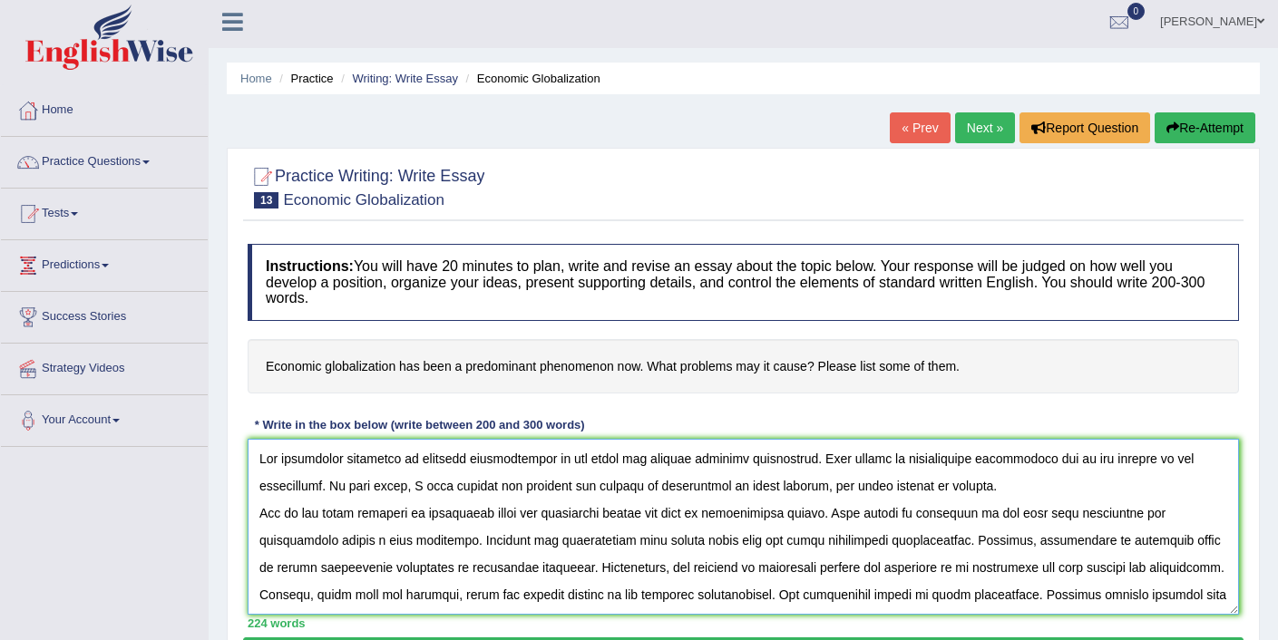
scroll to position [0, 0]
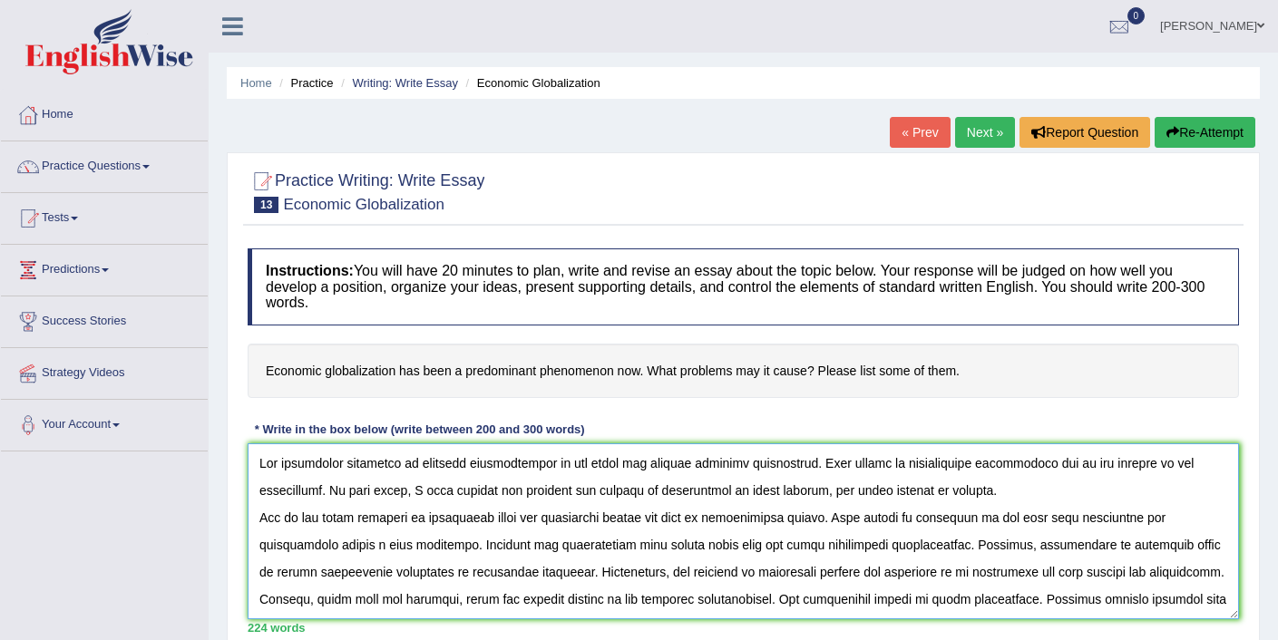
click at [895, 491] on textarea at bounding box center [743, 532] width 991 height 176
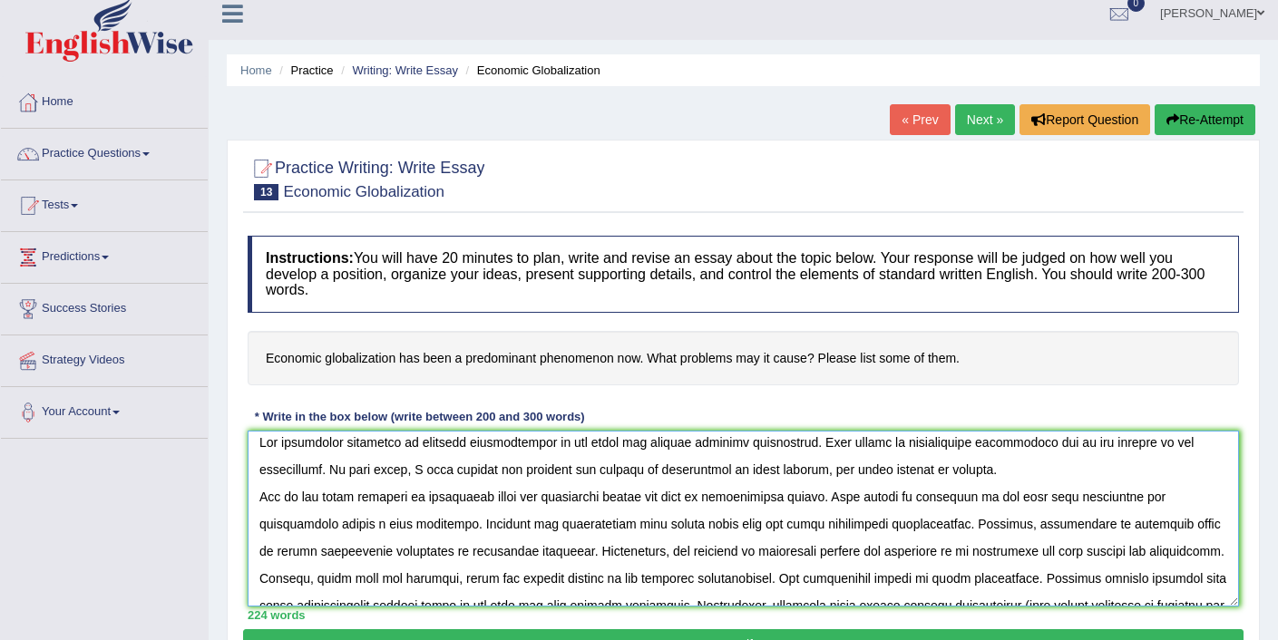
scroll to position [11, 0]
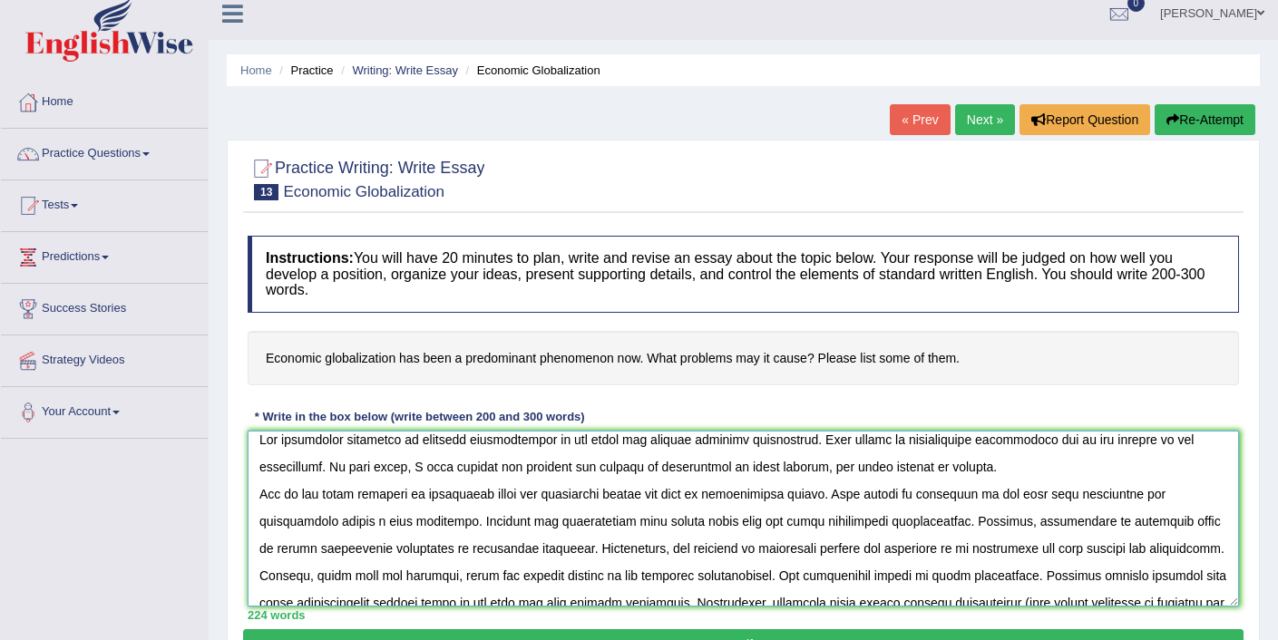
drag, startPoint x: 462, startPoint y: 522, endPoint x: 336, endPoint y: 530, distance: 125.4
click at [336, 530] on textarea at bounding box center [743, 519] width 991 height 176
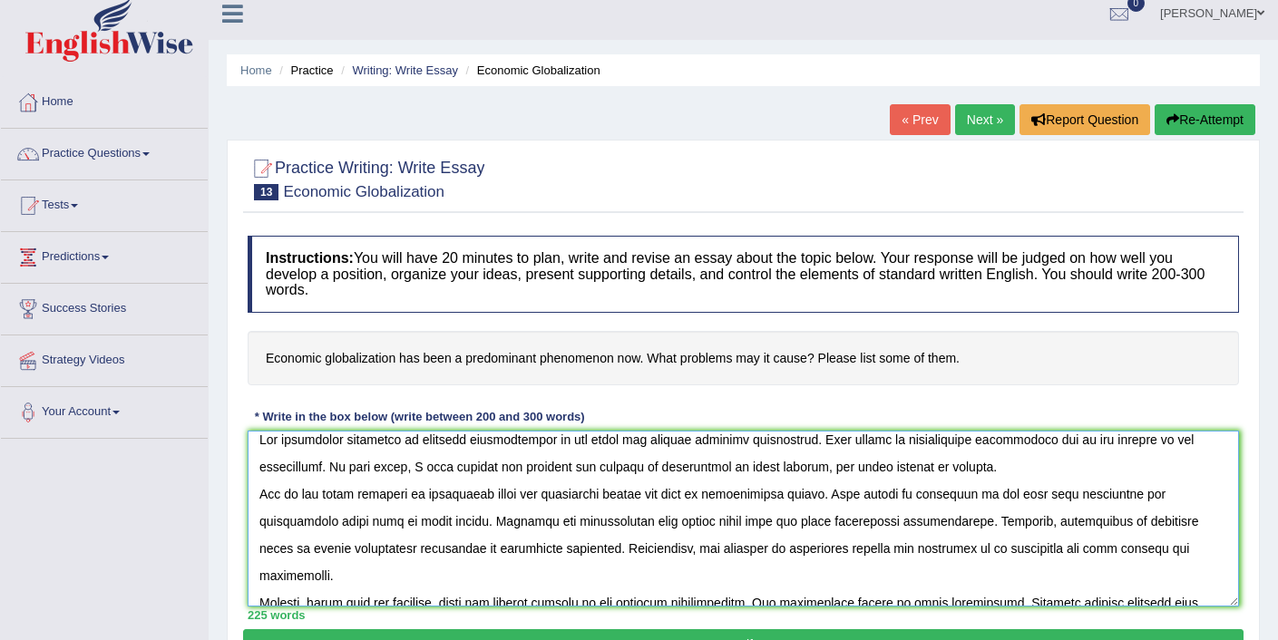
click at [370, 524] on textarea at bounding box center [743, 519] width 991 height 176
drag, startPoint x: 482, startPoint y: 527, endPoint x: 451, endPoint y: 526, distance: 30.9
click at [451, 526] on textarea at bounding box center [743, 519] width 991 height 176
drag, startPoint x: 901, startPoint y: 525, endPoint x: 778, endPoint y: 527, distance: 122.5
click at [778, 527] on textarea at bounding box center [743, 519] width 991 height 176
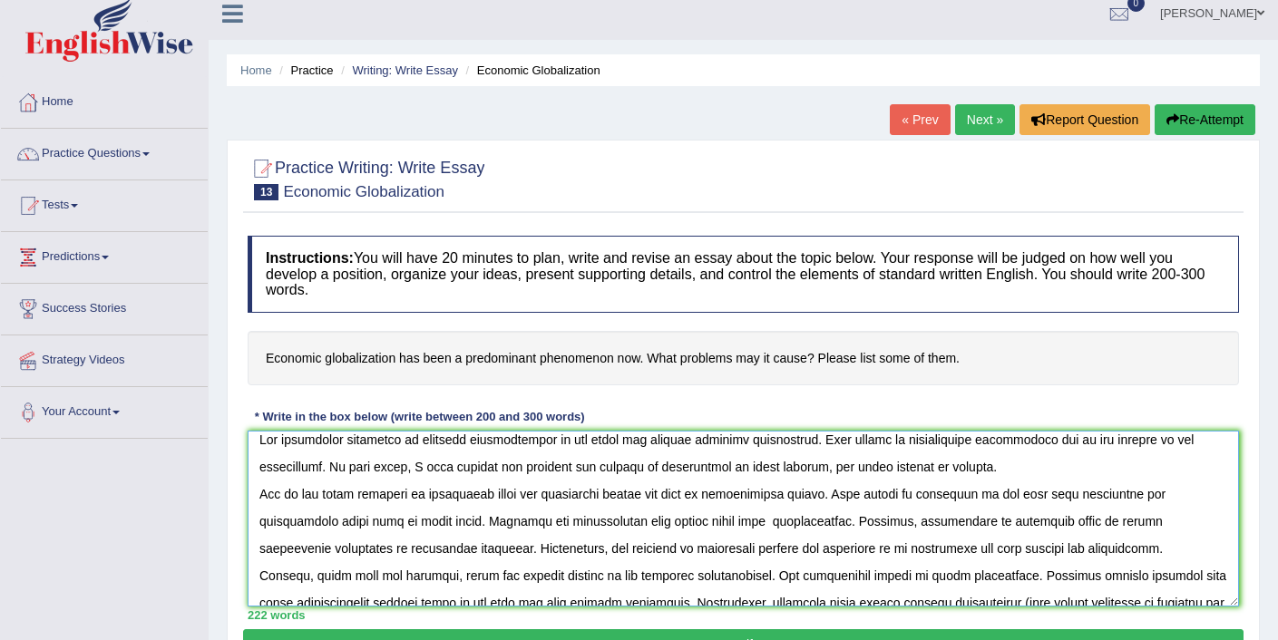
click at [785, 523] on textarea at bounding box center [743, 519] width 991 height 176
click at [783, 523] on textarea at bounding box center [743, 519] width 991 height 176
click at [852, 522] on textarea at bounding box center [743, 519] width 991 height 176
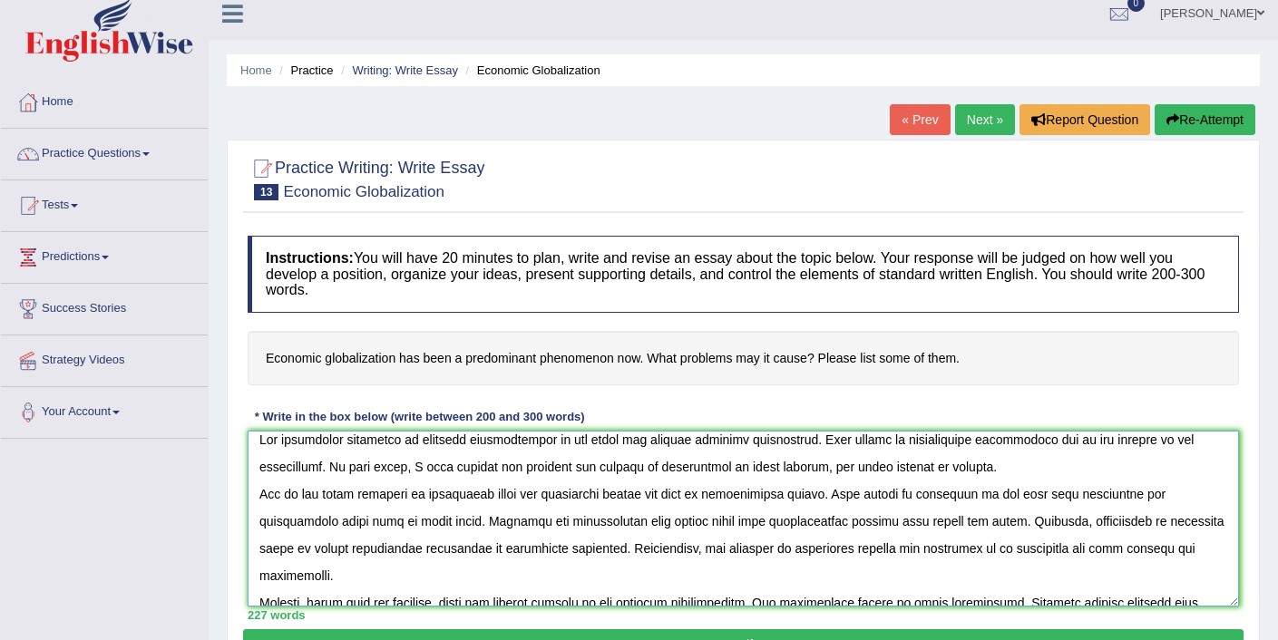
click at [931, 526] on textarea at bounding box center [743, 519] width 991 height 176
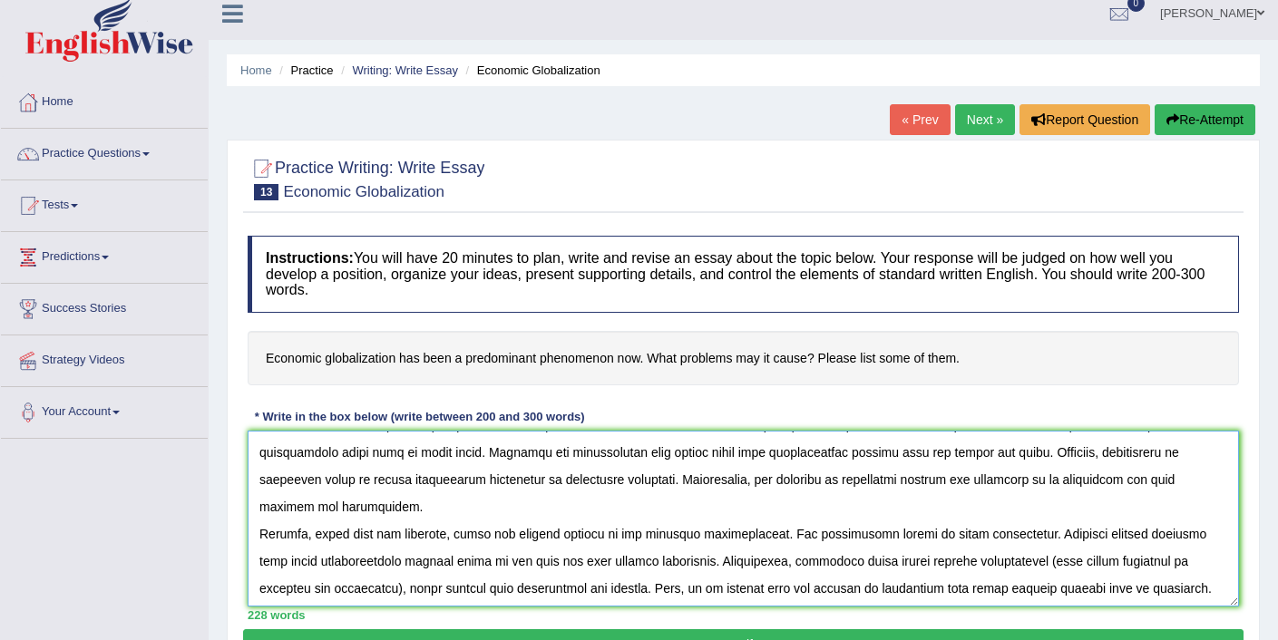
scroll to position [83, 0]
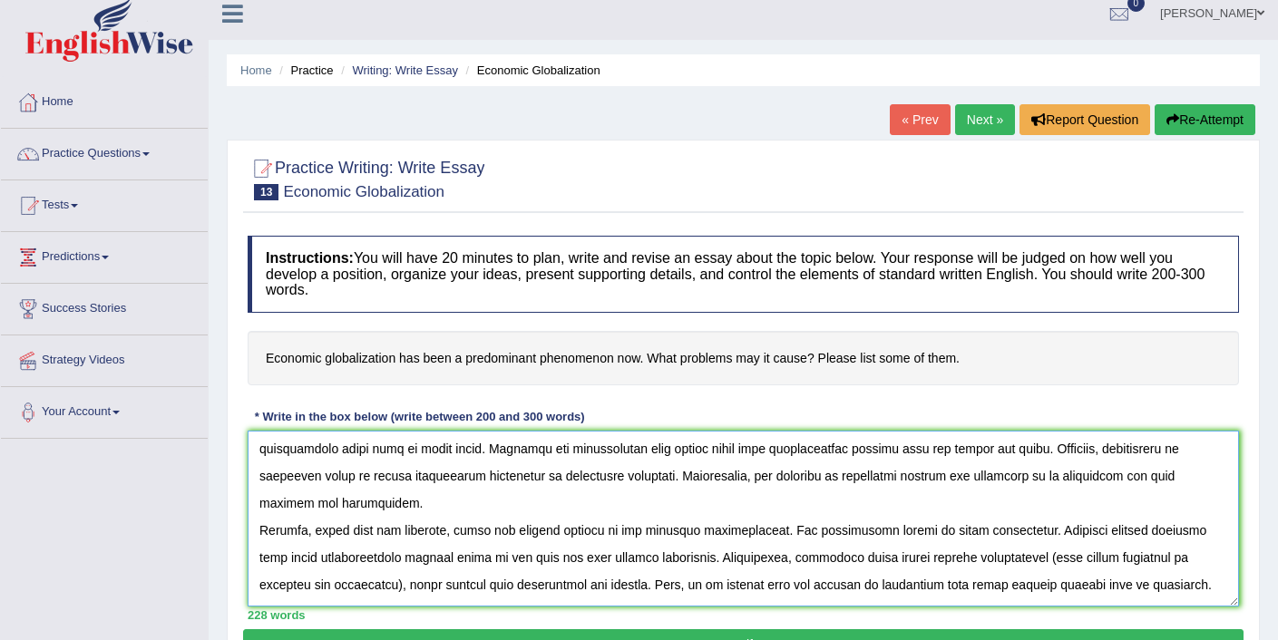
click at [970, 531] on textarea at bounding box center [743, 519] width 991 height 176
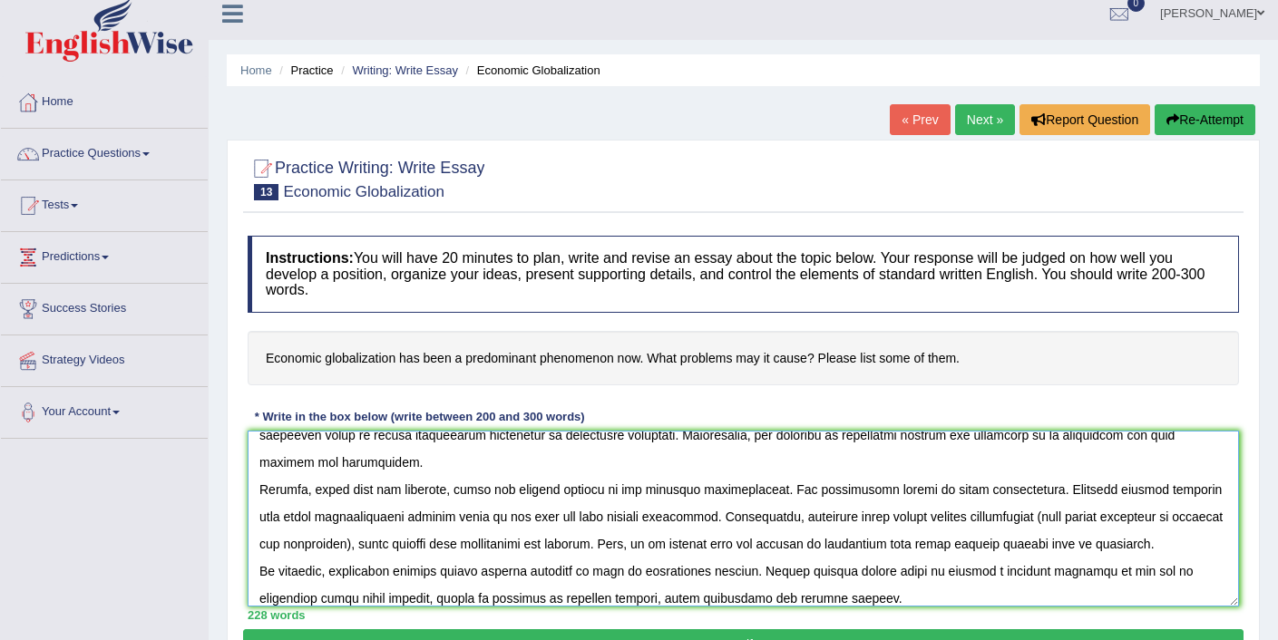
scroll to position [124, 0]
drag, startPoint x: 851, startPoint y: 544, endPoint x: 842, endPoint y: 545, distance: 9.1
click at [842, 545] on textarea at bounding box center [743, 519] width 991 height 176
click at [848, 544] on textarea at bounding box center [743, 519] width 991 height 176
click at [844, 545] on textarea at bounding box center [743, 519] width 991 height 176
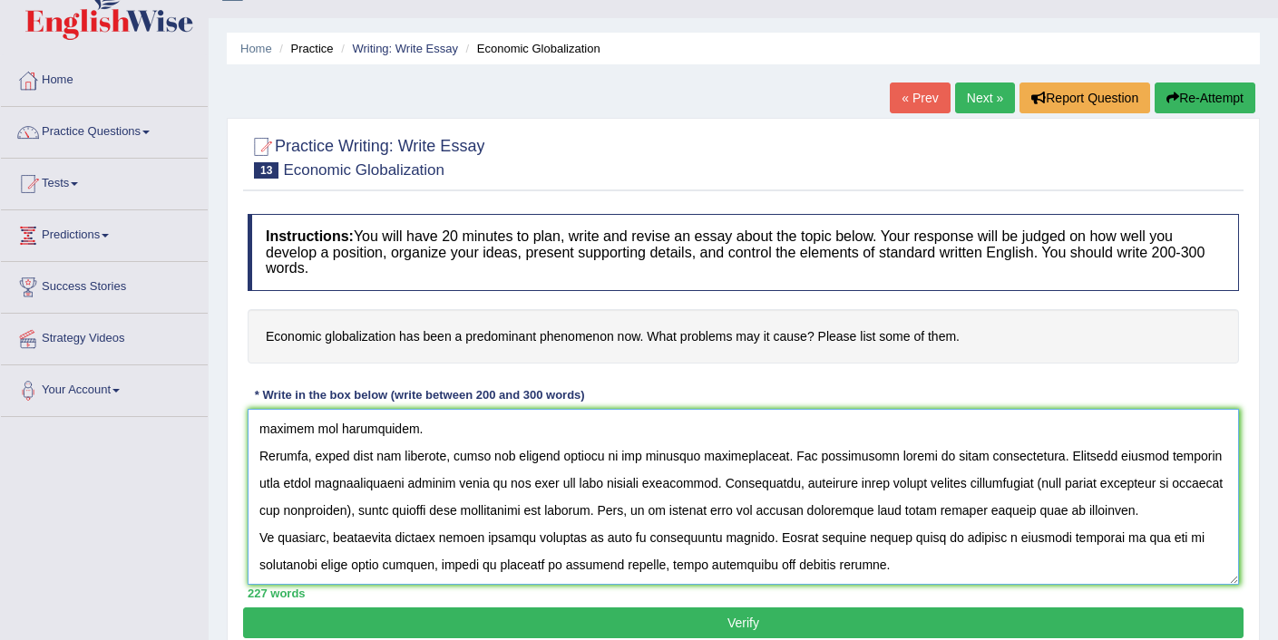
scroll to position [34, 0]
click at [563, 562] on textarea at bounding box center [743, 497] width 991 height 176
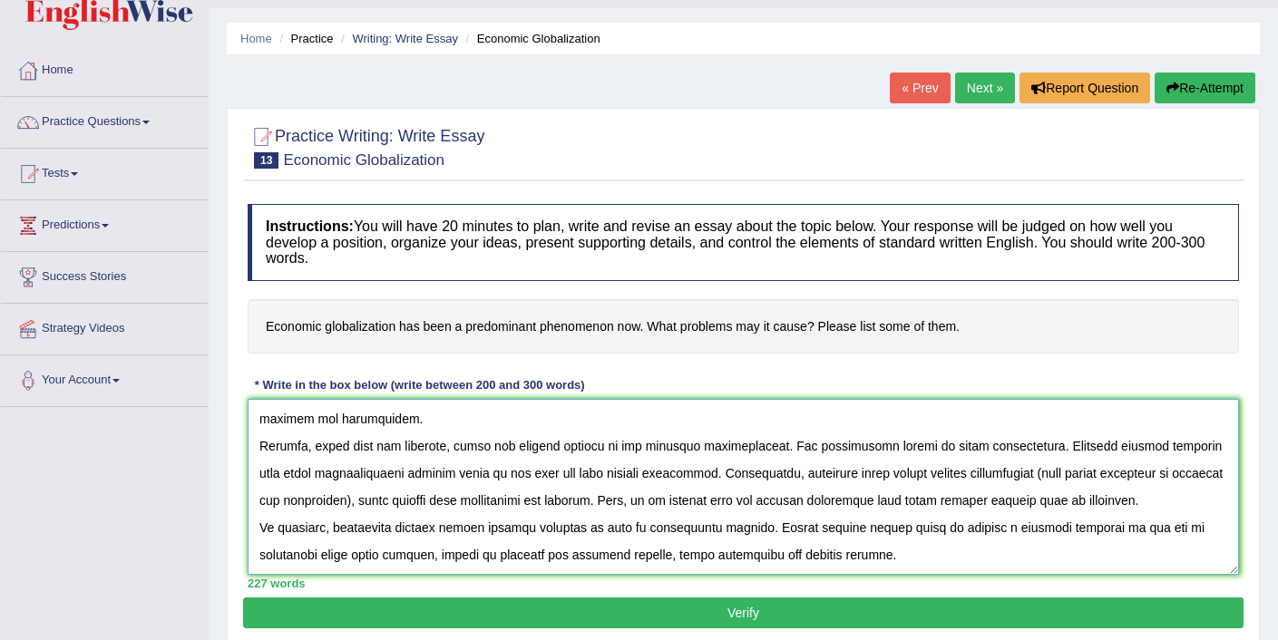
scroll to position [51, 0]
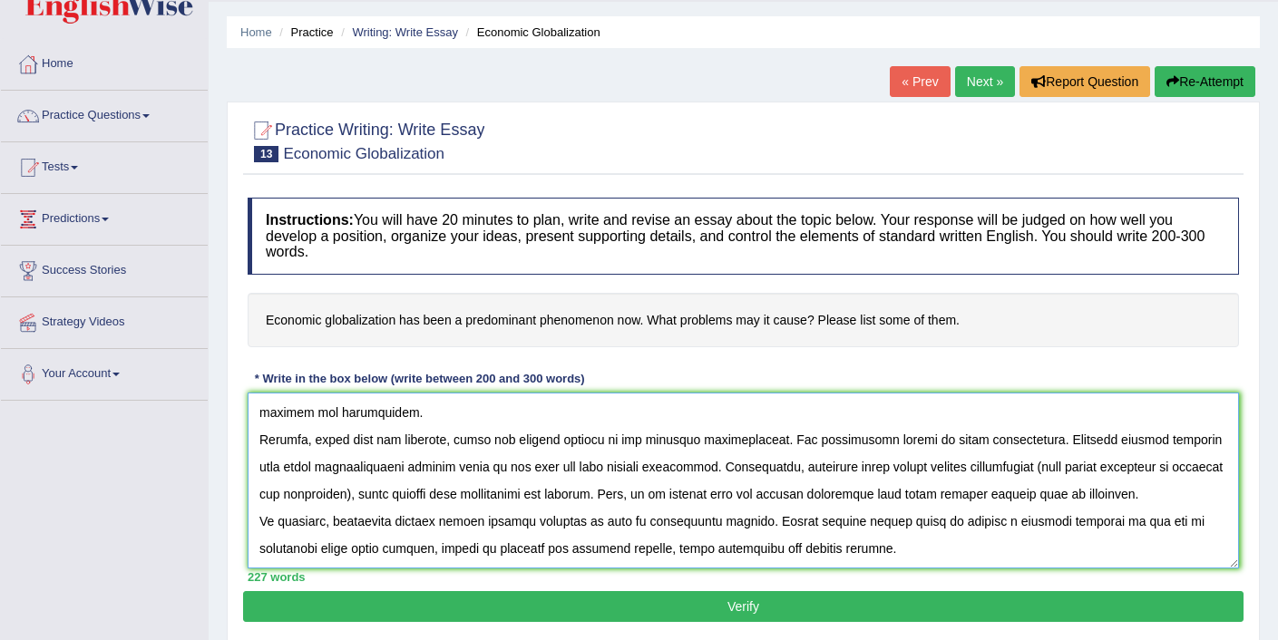
type textarea "The increasing influence of economic globalization on our lives has ignited num…"
click at [775, 600] on button "Verify" at bounding box center [743, 606] width 1000 height 31
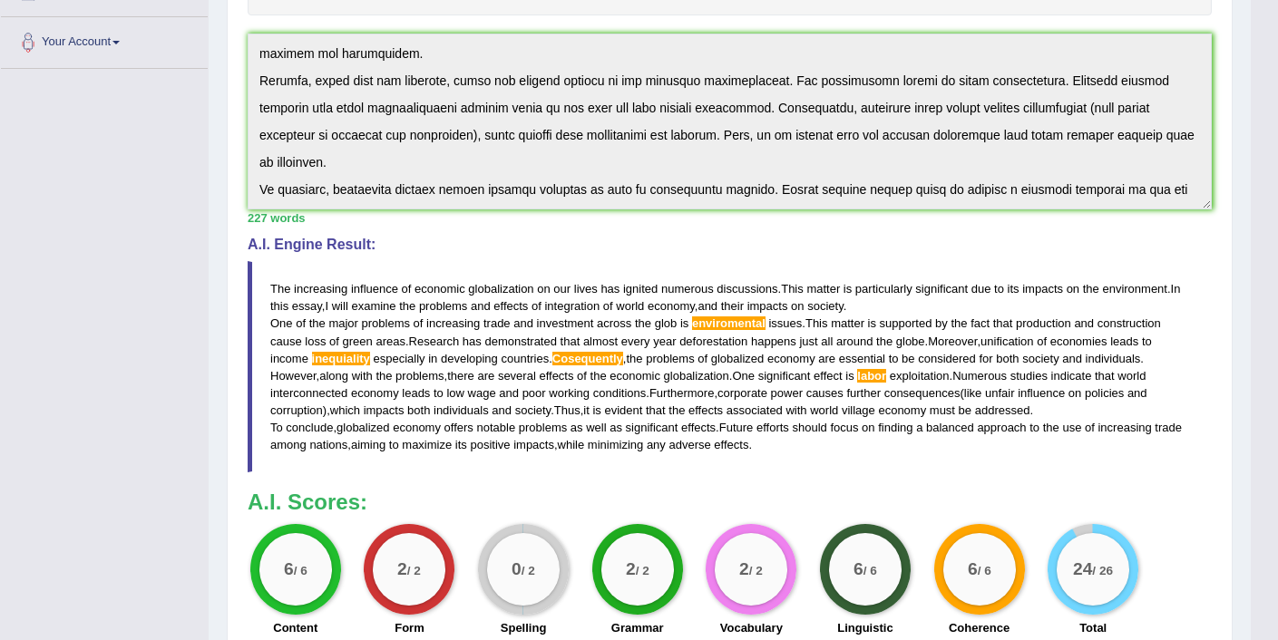
scroll to position [403, 0]
